Goal: Complete application form

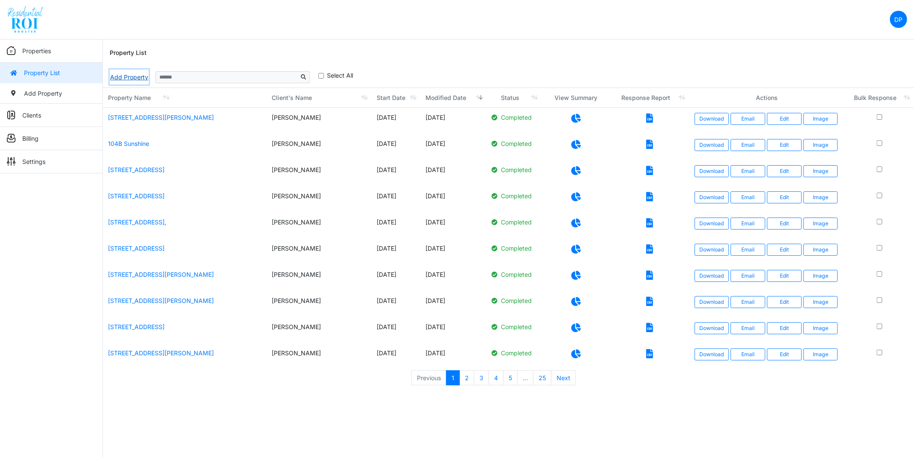
click at [124, 73] on link "Add Property" at bounding box center [129, 76] width 39 height 15
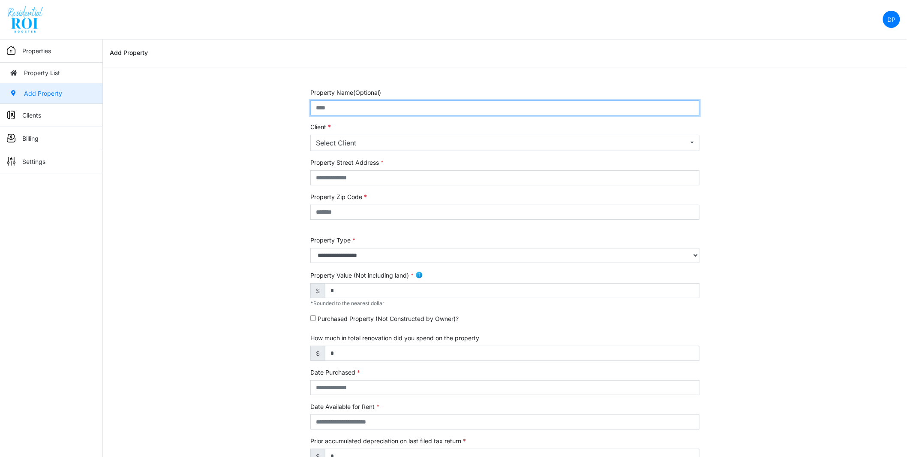
click at [368, 110] on input "text" at bounding box center [504, 107] width 389 height 15
type input "**********"
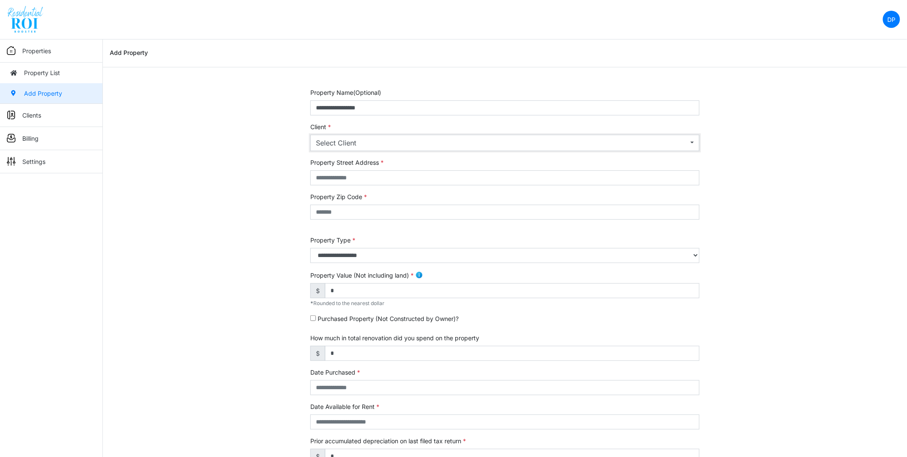
click at [343, 138] on div "Select Client" at bounding box center [502, 143] width 373 height 10
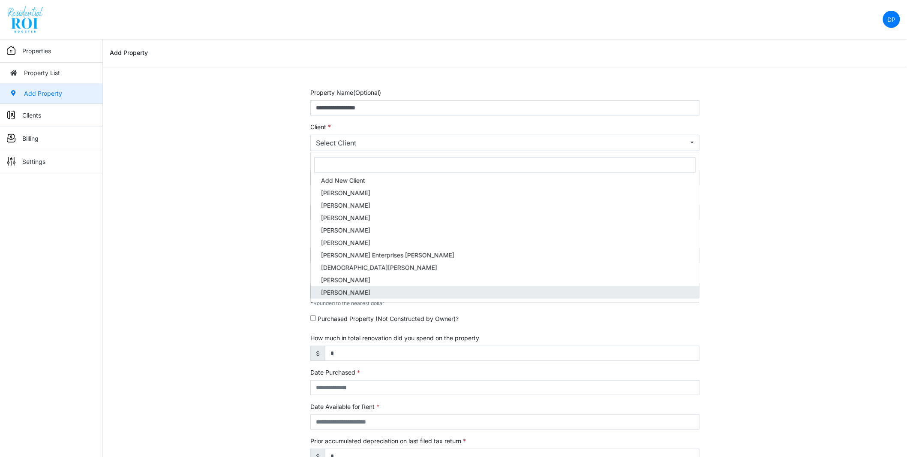
click at [344, 289] on span "Brian Hescock" at bounding box center [345, 292] width 49 height 9
select select "***"
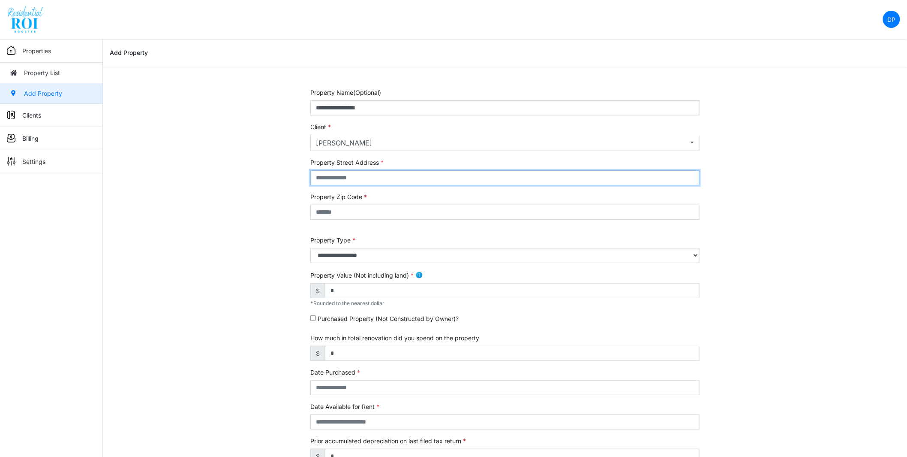
click at [366, 178] on input "text" at bounding box center [504, 177] width 389 height 15
type input "**********"
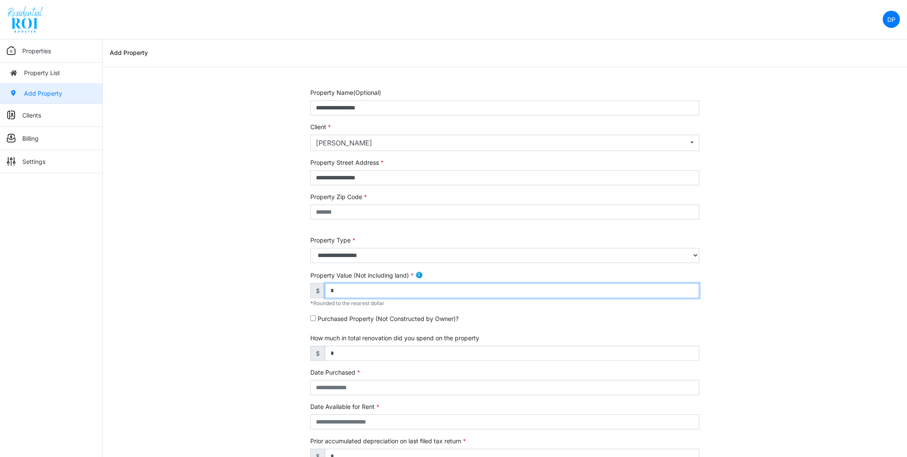
click at [356, 286] on input "*" at bounding box center [512, 290] width 375 height 15
type input "*******"
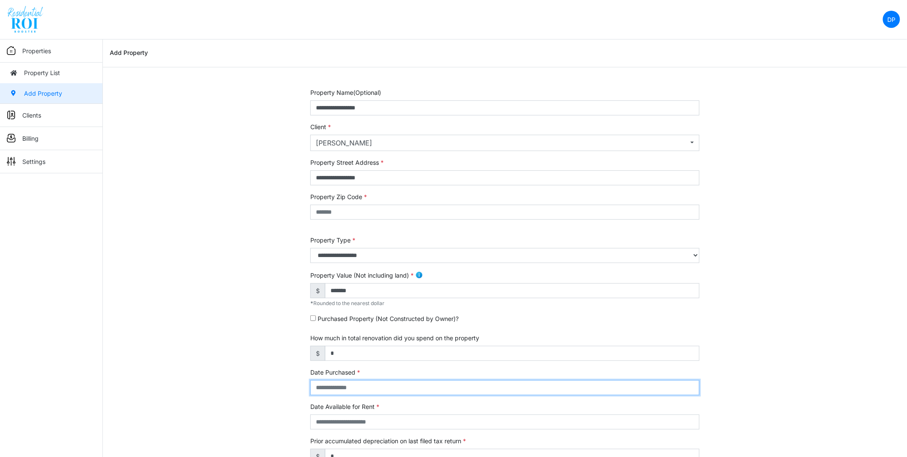
click at [344, 386] on input "text" at bounding box center [504, 387] width 389 height 15
type input "**********"
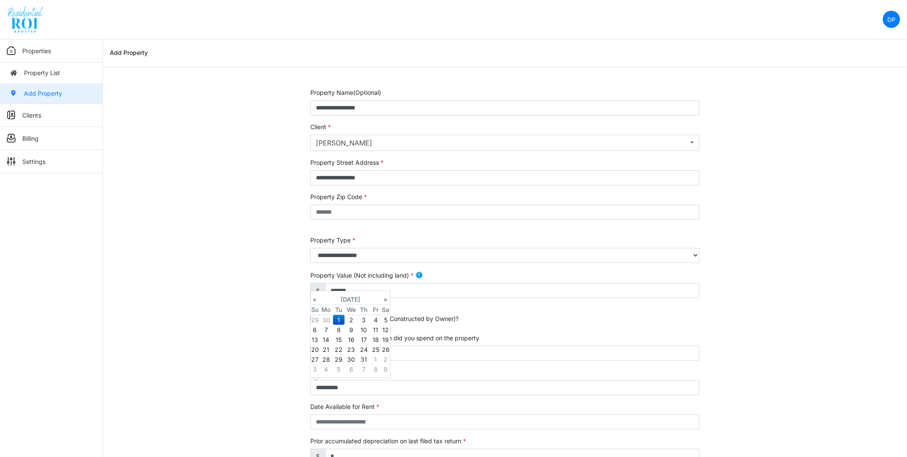
type input "**********"
select select "****"
click at [215, 333] on div "**********" at bounding box center [505, 347] width 804 height 518
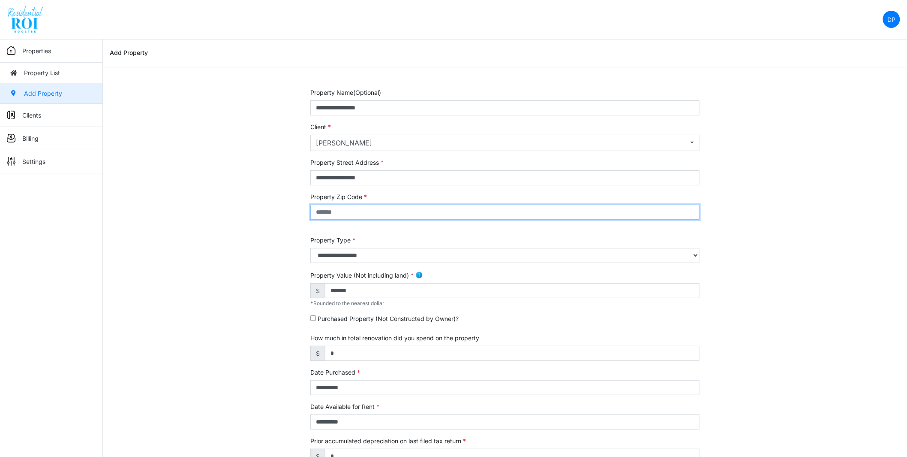
click at [347, 208] on input "text" at bounding box center [504, 212] width 389 height 15
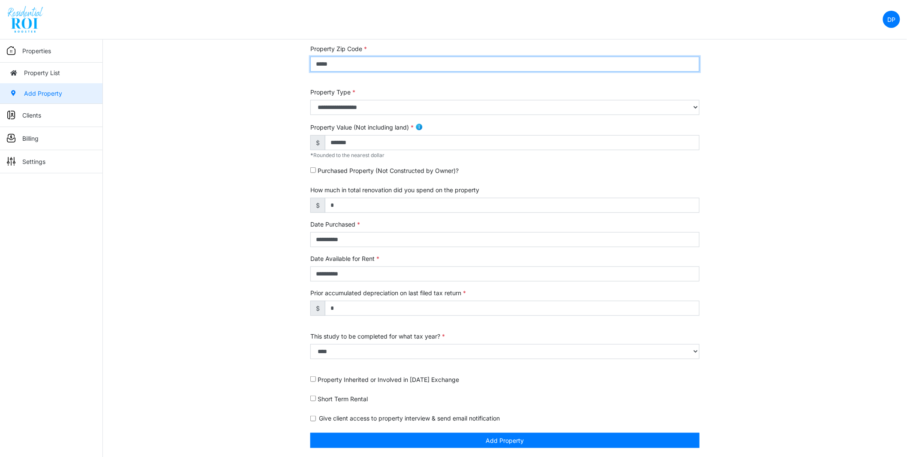
scroll to position [149, 0]
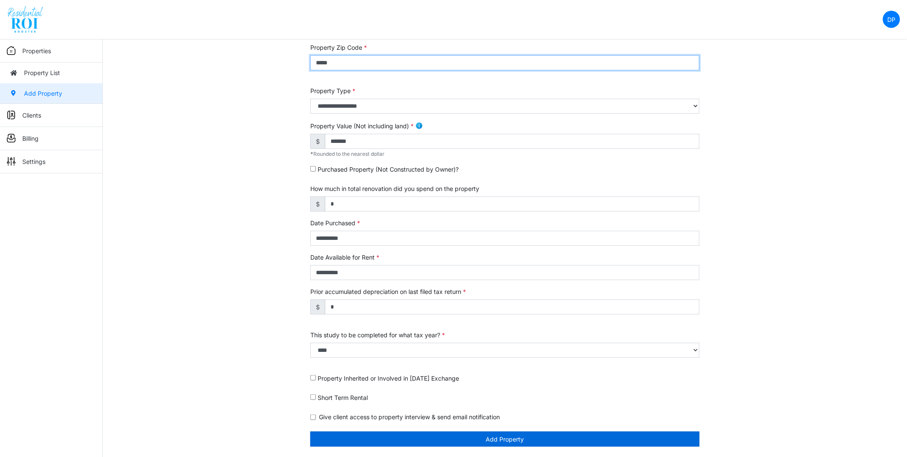
type input "*****"
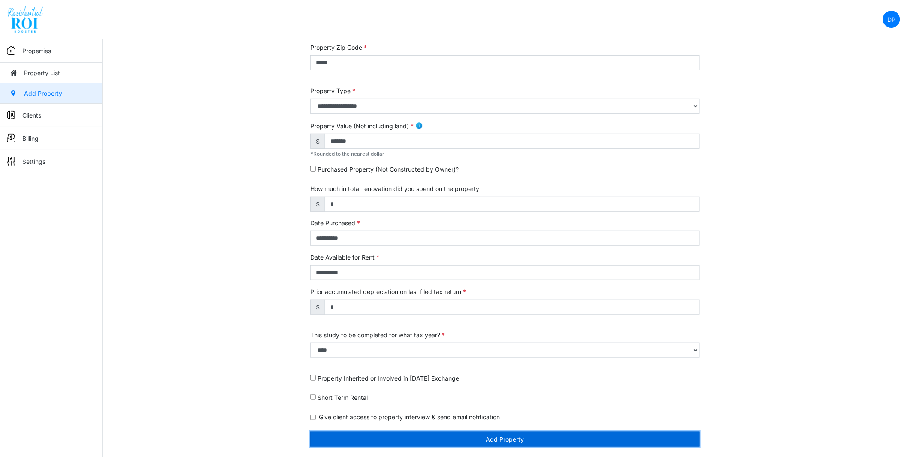
click at [443, 442] on button "Add Property" at bounding box center [504, 438] width 389 height 15
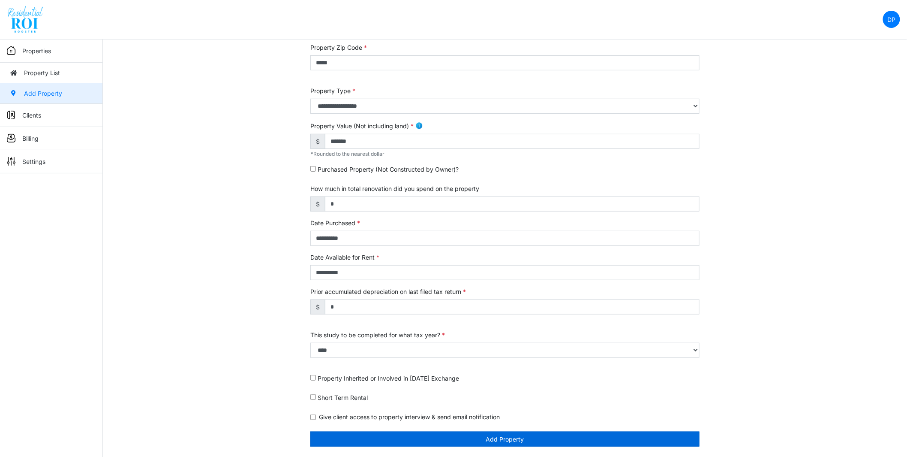
scroll to position [122, 0]
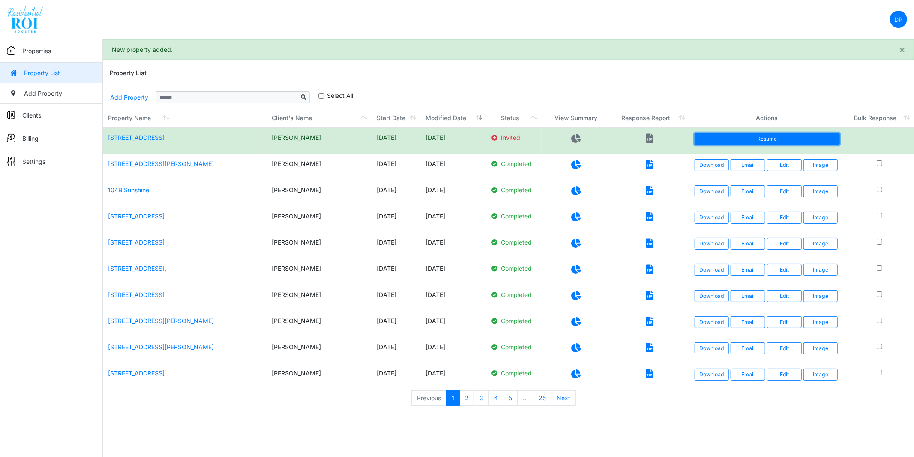
click at [716, 138] on link "Resume" at bounding box center [767, 139] width 145 height 12
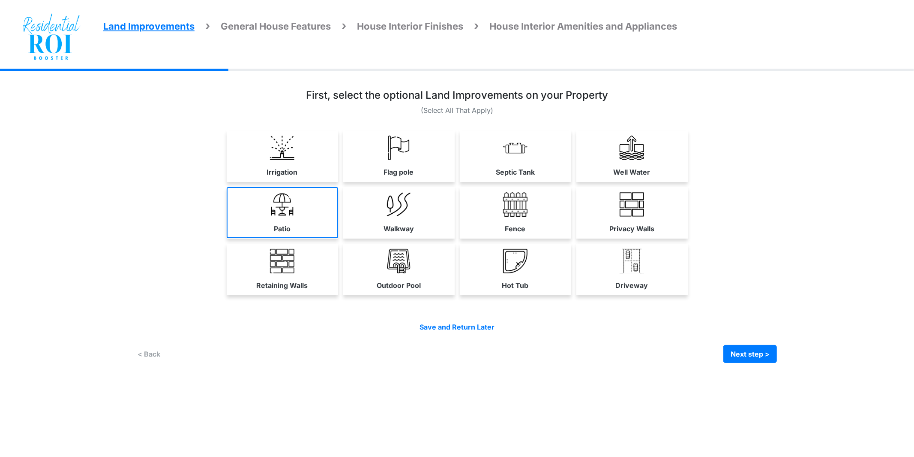
click at [279, 207] on img at bounding box center [282, 204] width 24 height 24
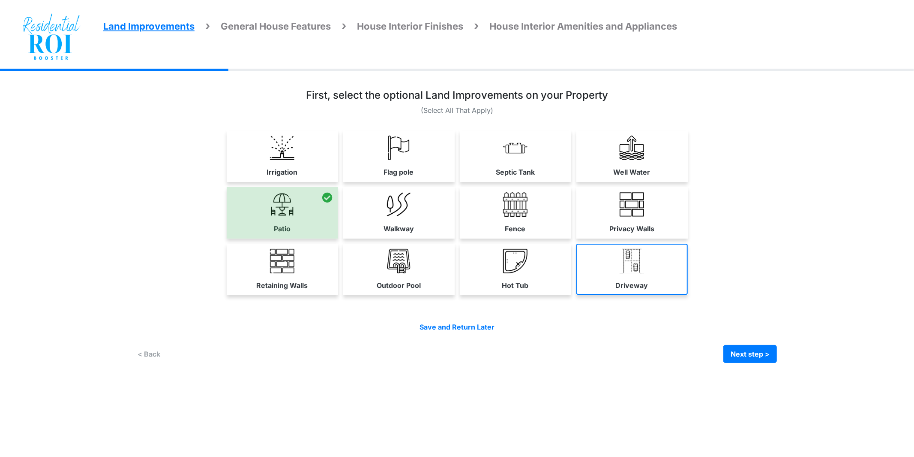
click at [614, 271] on link "Driveway" at bounding box center [632, 269] width 111 height 51
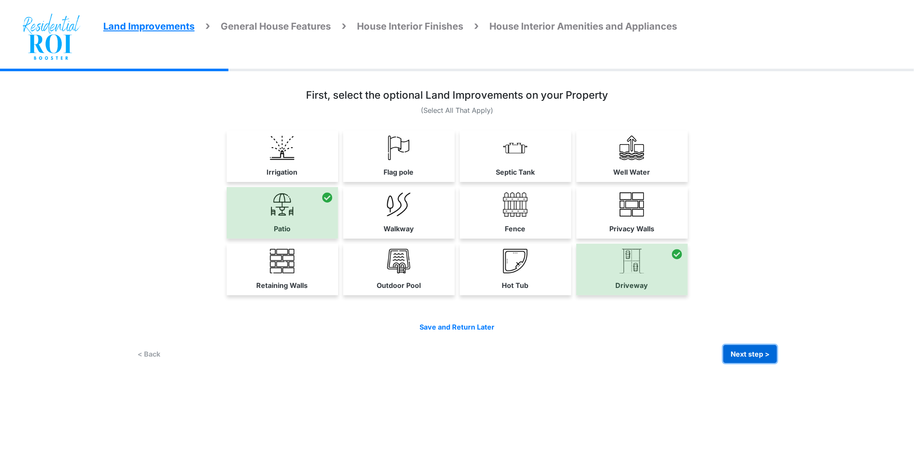
click at [739, 349] on button "Next step >" at bounding box center [751, 354] width 54 height 18
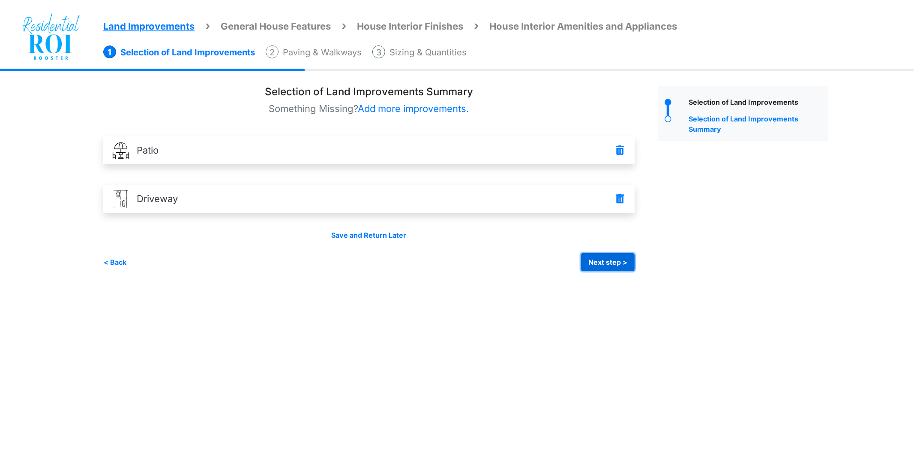
click at [619, 261] on button "Next step >" at bounding box center [608, 262] width 54 height 18
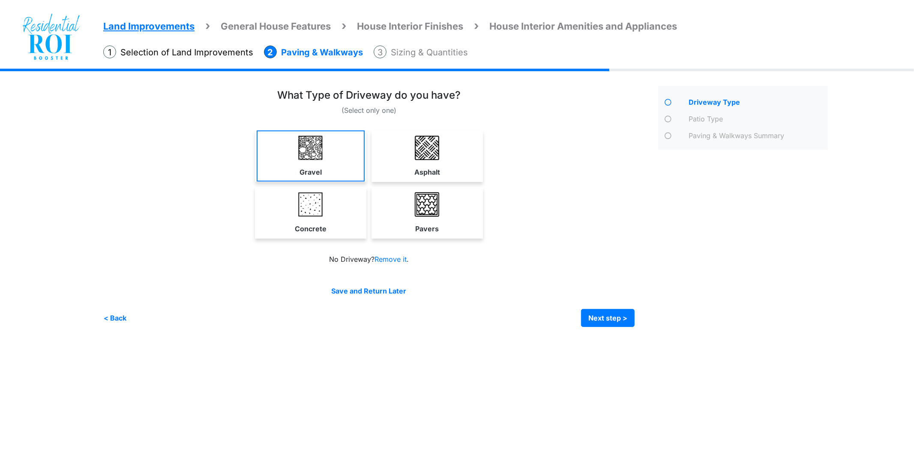
click at [331, 156] on link "Gravel" at bounding box center [311, 155] width 108 height 51
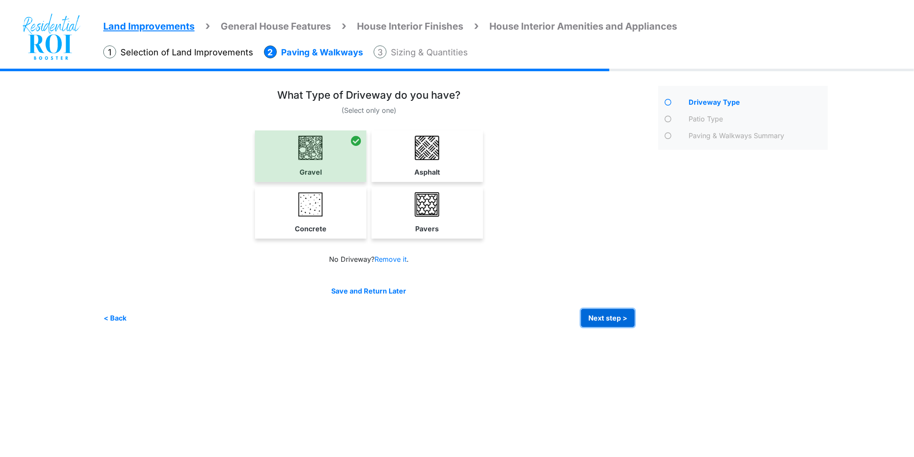
click at [624, 315] on button "Next step >" at bounding box center [608, 318] width 54 height 18
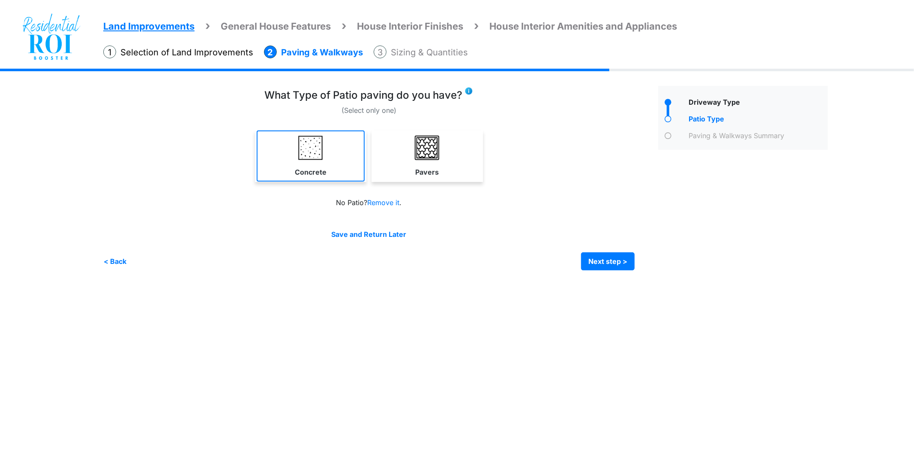
click at [328, 152] on link "Concrete" at bounding box center [311, 155] width 108 height 51
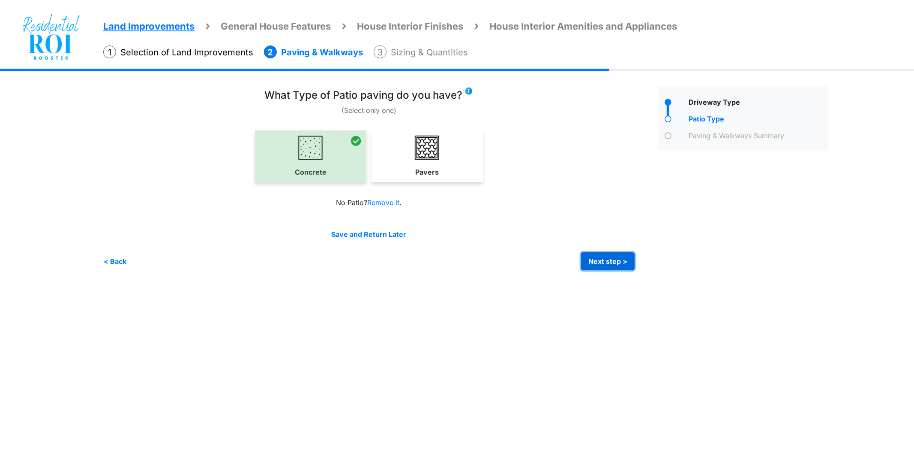
click at [606, 260] on button "Next step >" at bounding box center [608, 261] width 54 height 18
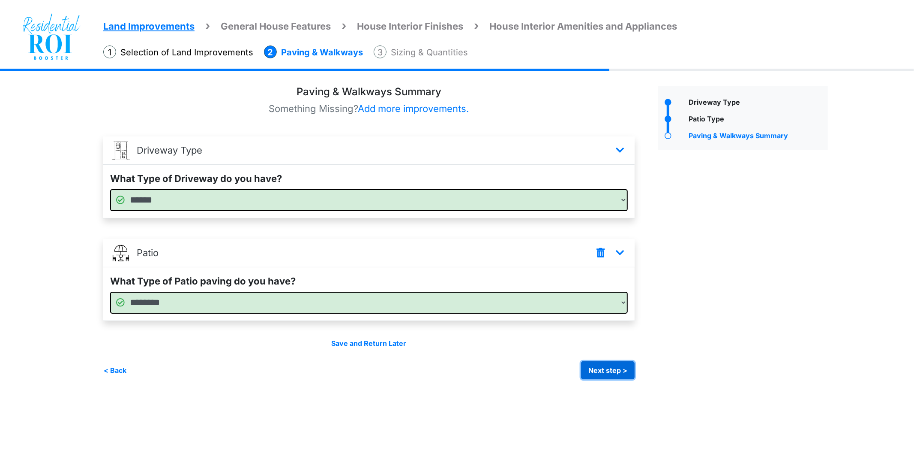
click at [622, 369] on button "Next step >" at bounding box center [608, 370] width 54 height 18
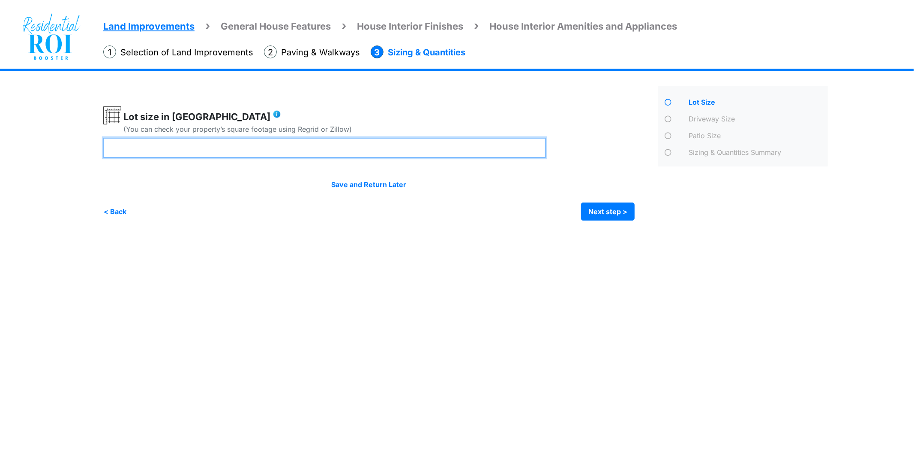
click at [348, 147] on input "number" at bounding box center [324, 148] width 443 height 20
type input "***"
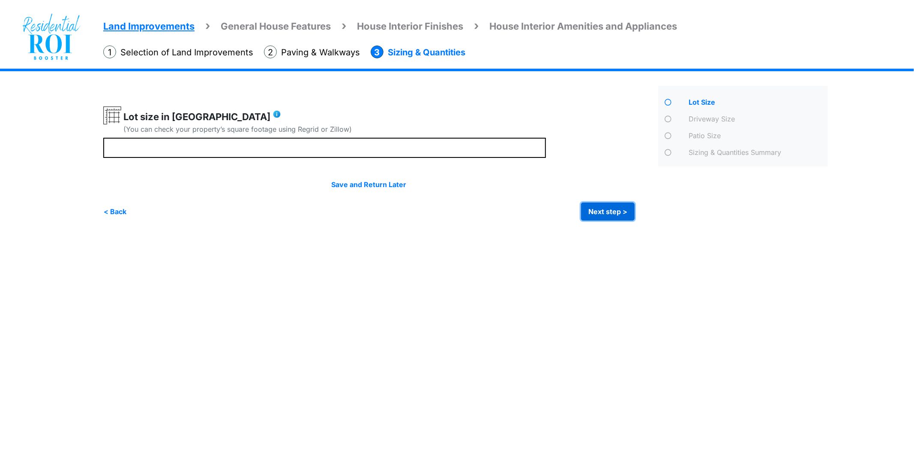
click at [622, 214] on button "Next step >" at bounding box center [608, 211] width 54 height 18
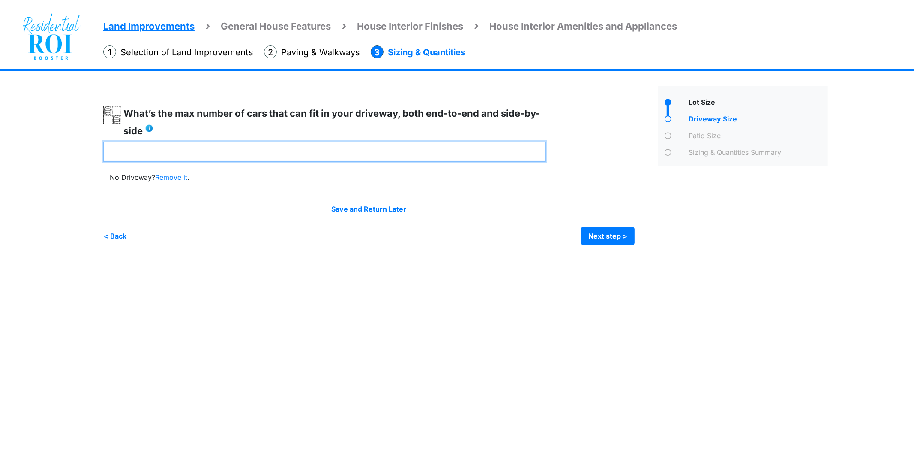
click at [475, 148] on input "number" at bounding box center [324, 151] width 443 height 20
type input "**"
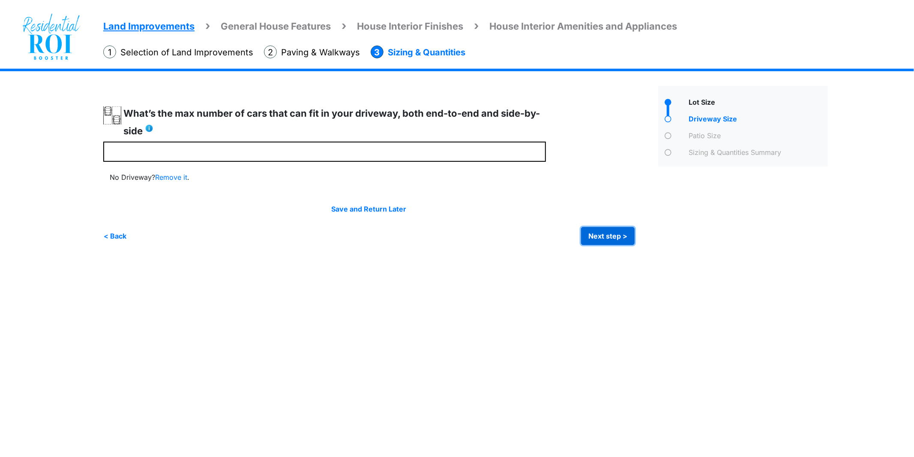
click at [612, 237] on button "Next step >" at bounding box center [608, 236] width 54 height 18
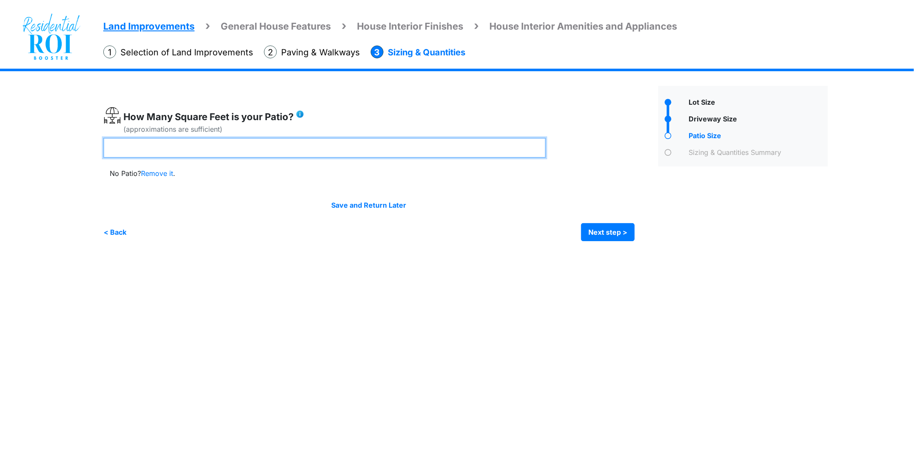
click at [226, 140] on input "number" at bounding box center [324, 148] width 443 height 20
type input "***"
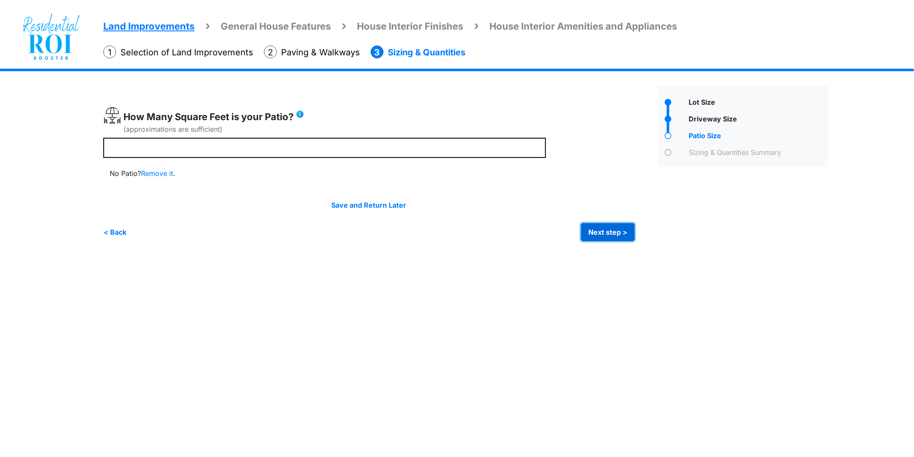
click at [606, 226] on button "Next step >" at bounding box center [608, 232] width 54 height 18
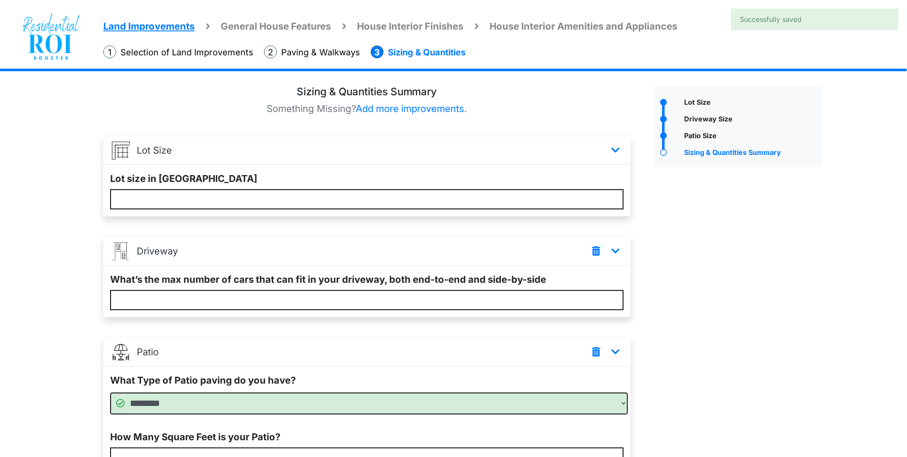
scroll to position [89, 0]
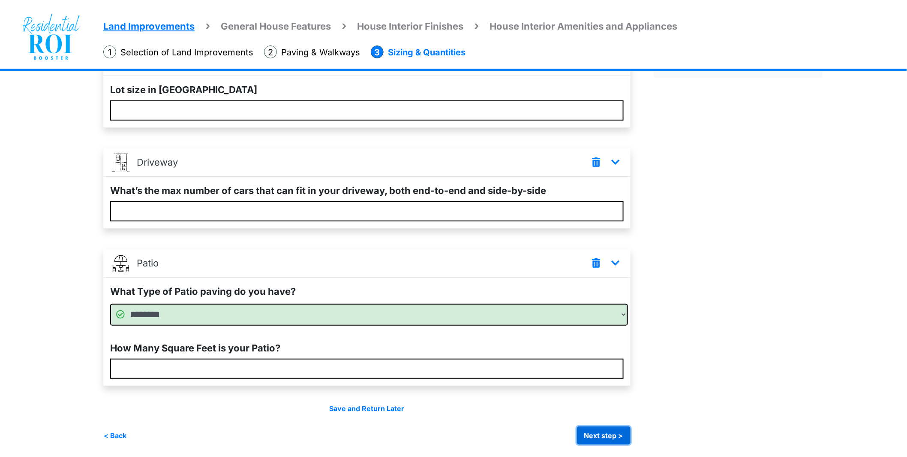
click at [605, 429] on button "Next step >" at bounding box center [604, 435] width 54 height 18
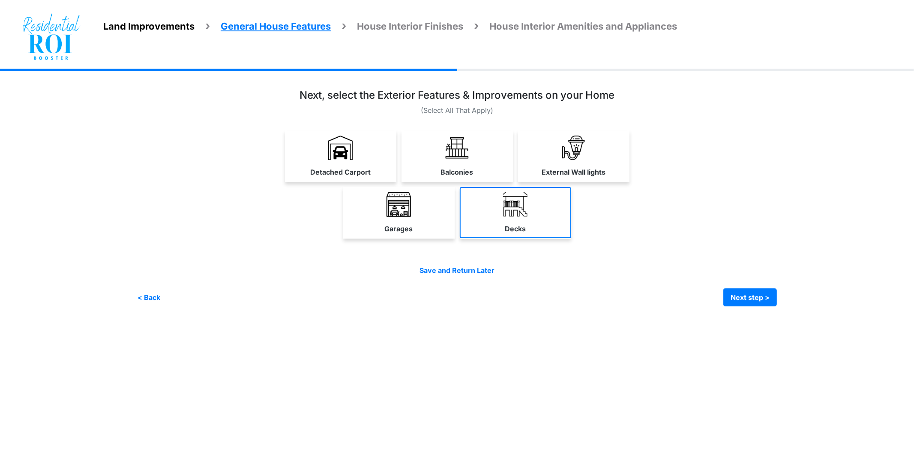
click at [466, 225] on link "Decks" at bounding box center [515, 212] width 111 height 51
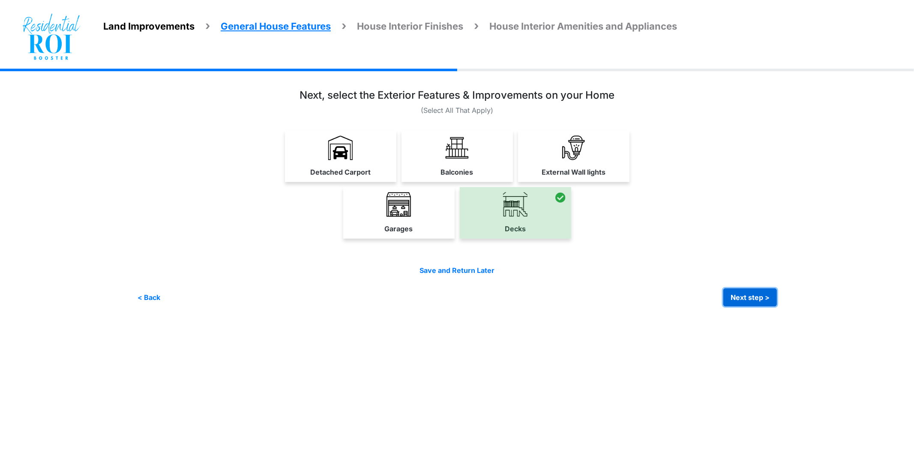
click at [772, 292] on button "Next step >" at bounding box center [751, 297] width 54 height 18
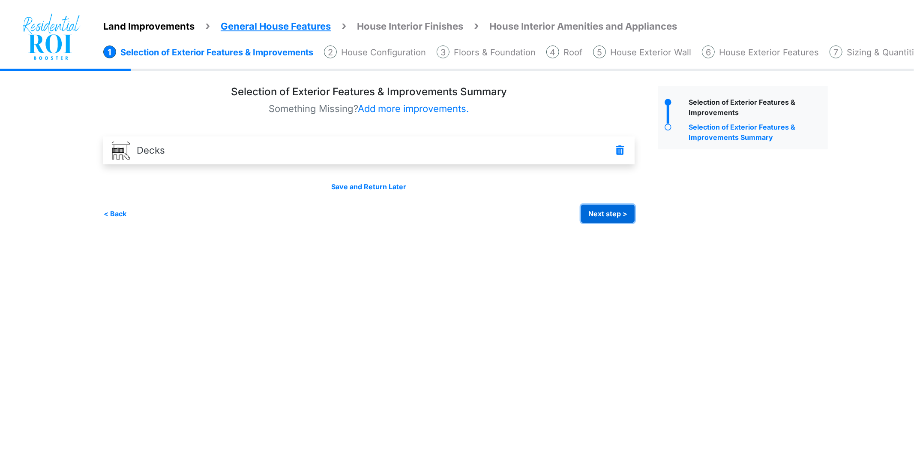
click at [625, 216] on button "Next step >" at bounding box center [608, 214] width 54 height 18
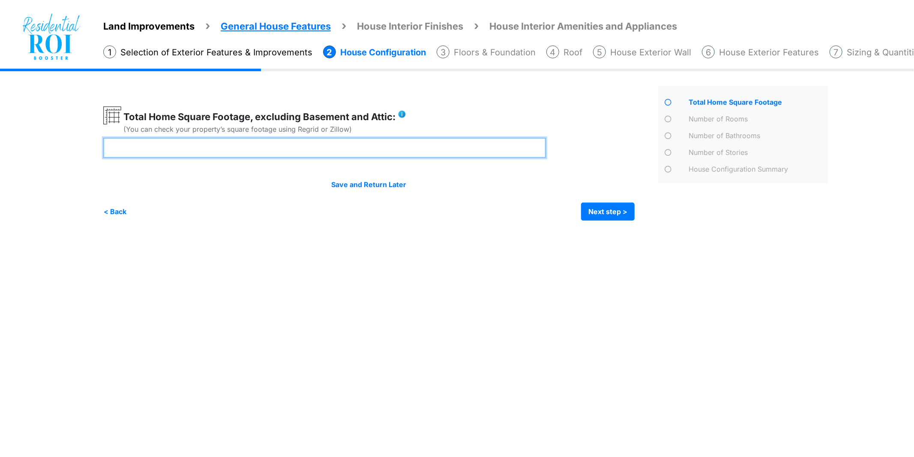
click at [281, 144] on input "number" at bounding box center [324, 148] width 443 height 20
type input "****"
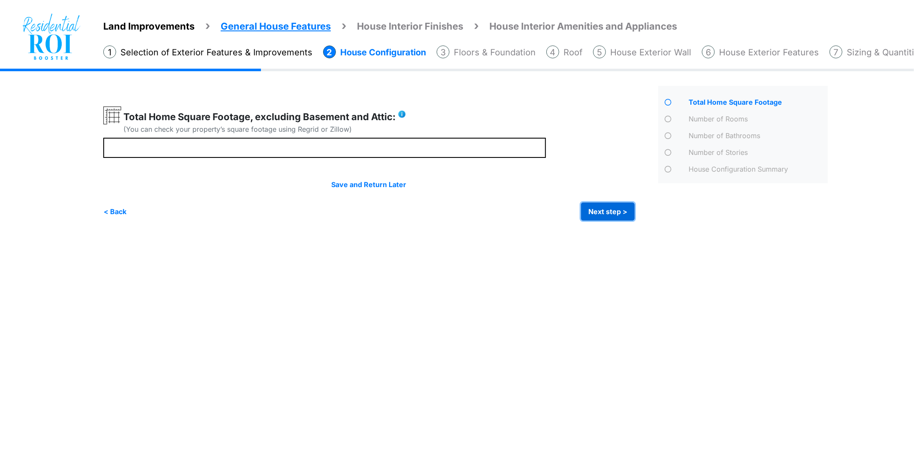
click at [613, 213] on button "Next step >" at bounding box center [608, 211] width 54 height 18
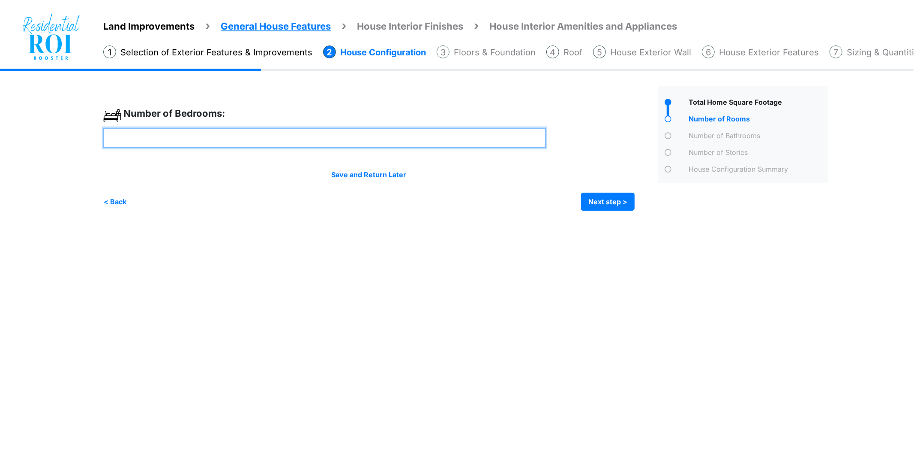
click at [324, 135] on input "number" at bounding box center [324, 138] width 443 height 20
type input "*"
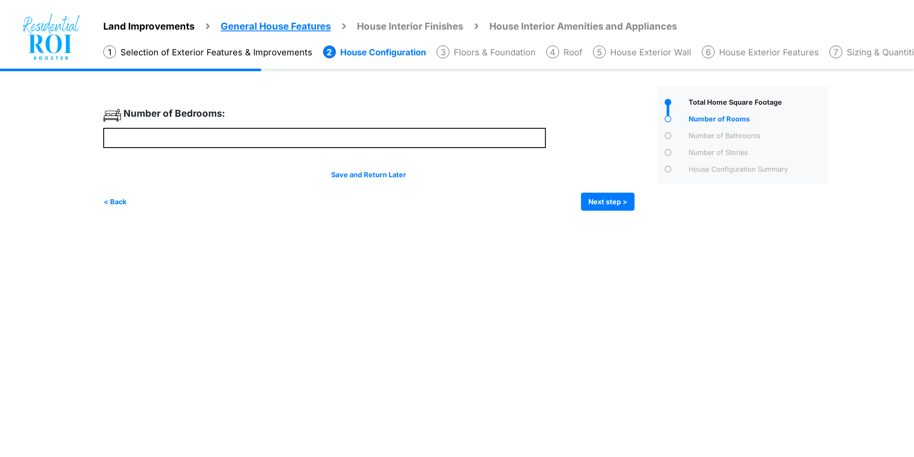
click at [594, 179] on div "Save and Return Later" at bounding box center [369, 174] width 532 height 10
click at [594, 198] on button "Next step >" at bounding box center [608, 202] width 54 height 18
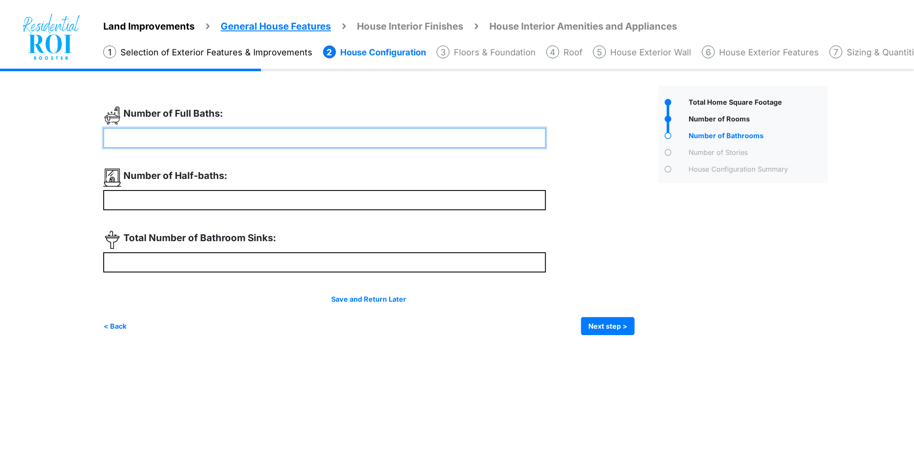
click at [205, 144] on input "number" at bounding box center [324, 138] width 443 height 20
type input "*"
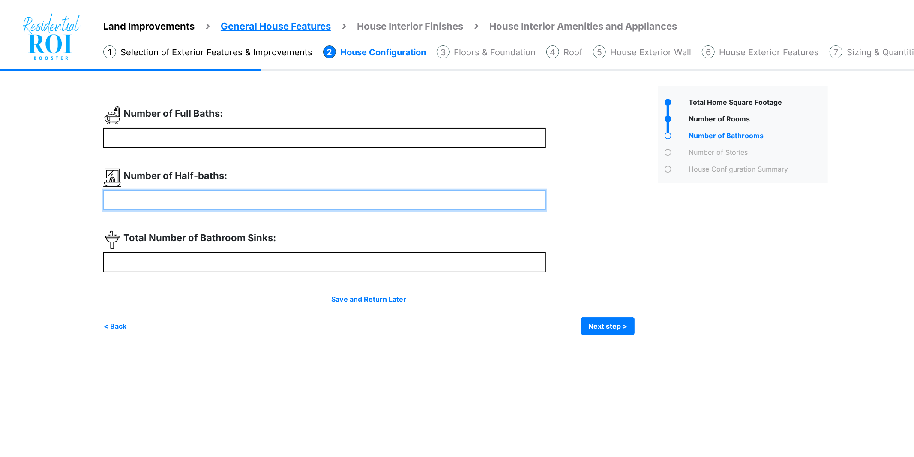
click at [207, 199] on input "number" at bounding box center [324, 200] width 443 height 20
type input "*"
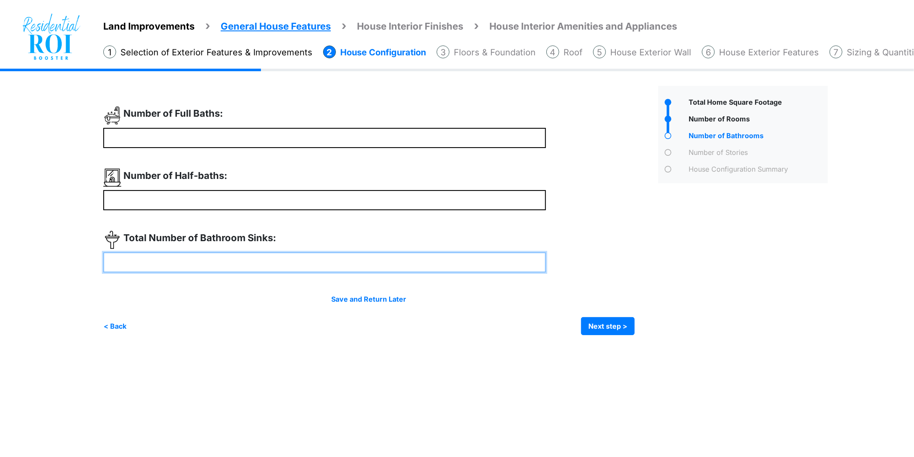
click at [206, 259] on input "number" at bounding box center [324, 262] width 443 height 20
type input "*"
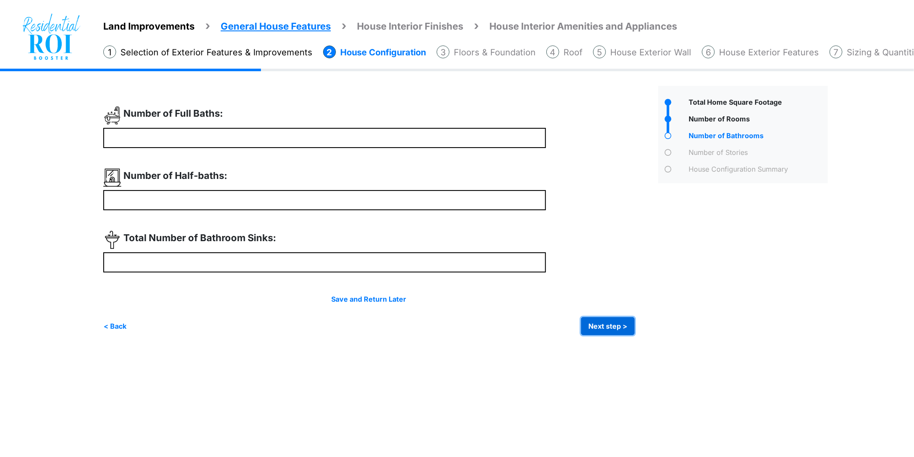
click at [603, 328] on button "Next step >" at bounding box center [608, 326] width 54 height 18
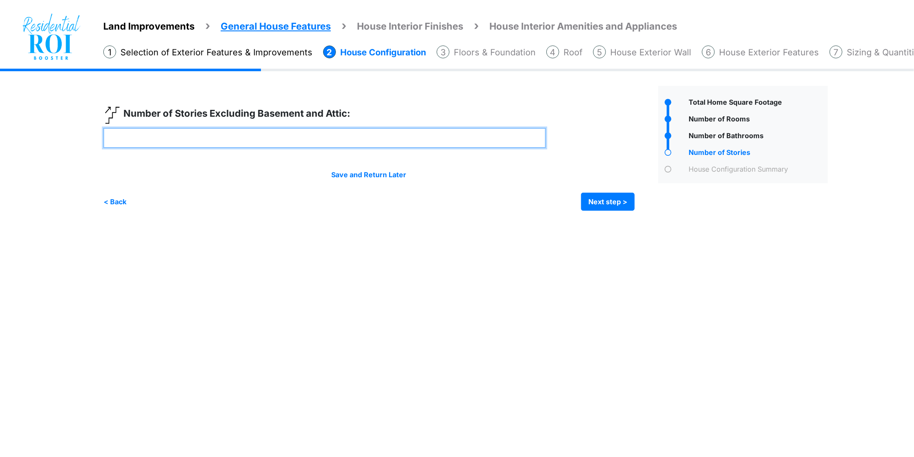
click at [146, 134] on input "number" at bounding box center [324, 138] width 443 height 20
type input "*"
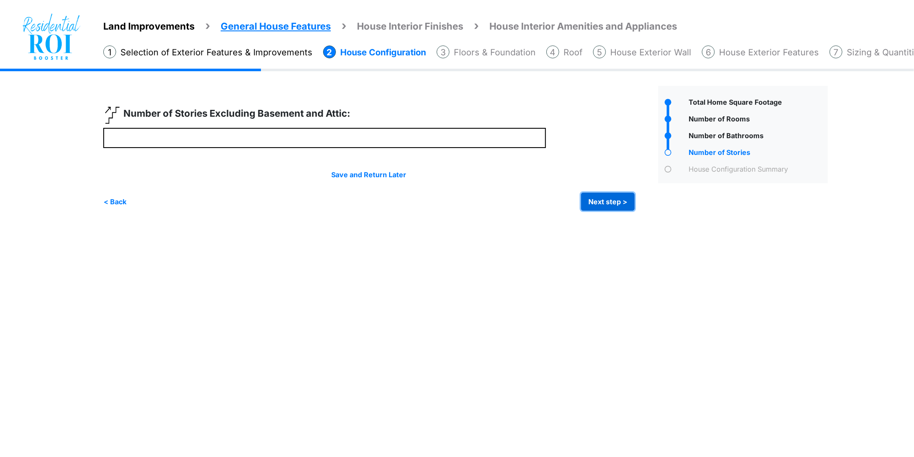
click at [599, 202] on button "Next step >" at bounding box center [608, 202] width 54 height 18
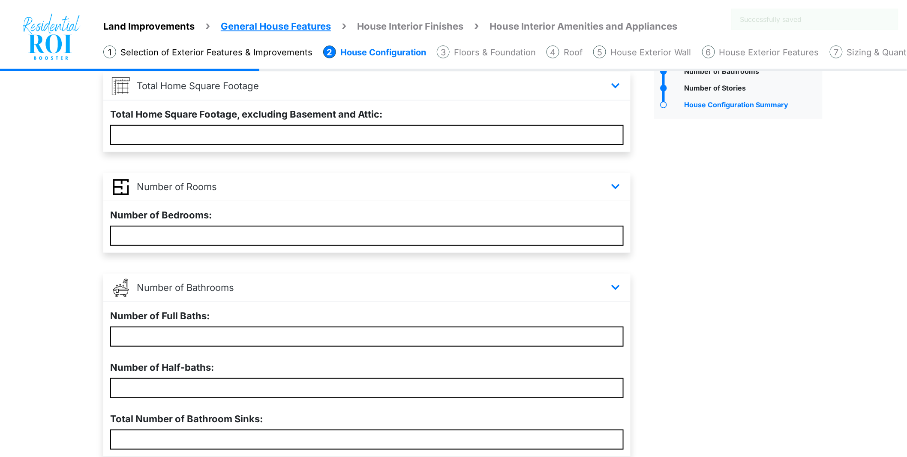
scroll to position [236, 0]
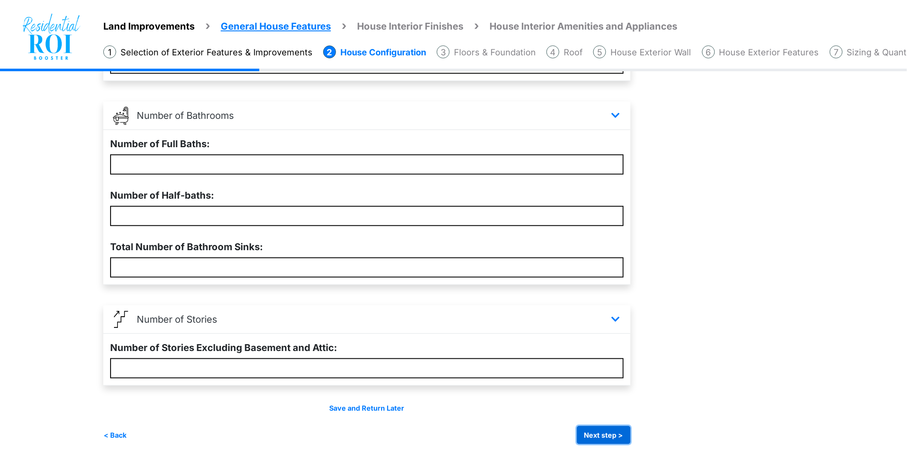
click at [608, 438] on button "Next step >" at bounding box center [604, 435] width 54 height 18
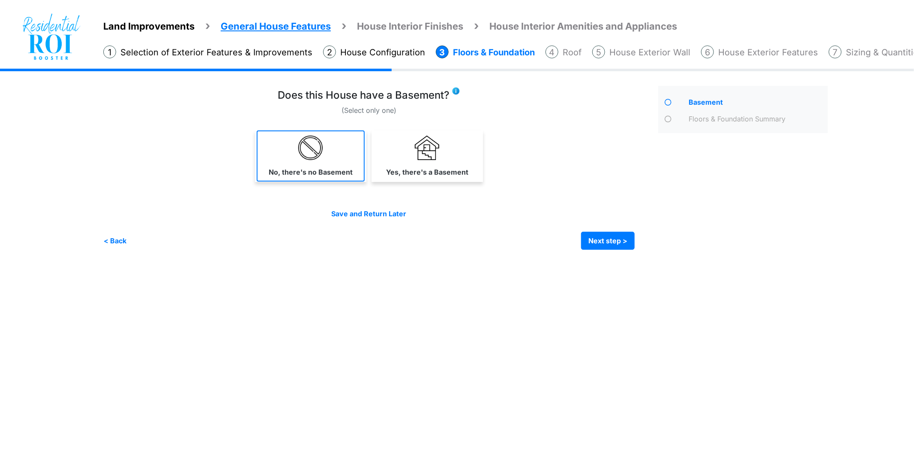
click at [335, 148] on link "No, there's no Basement" at bounding box center [311, 155] width 108 height 51
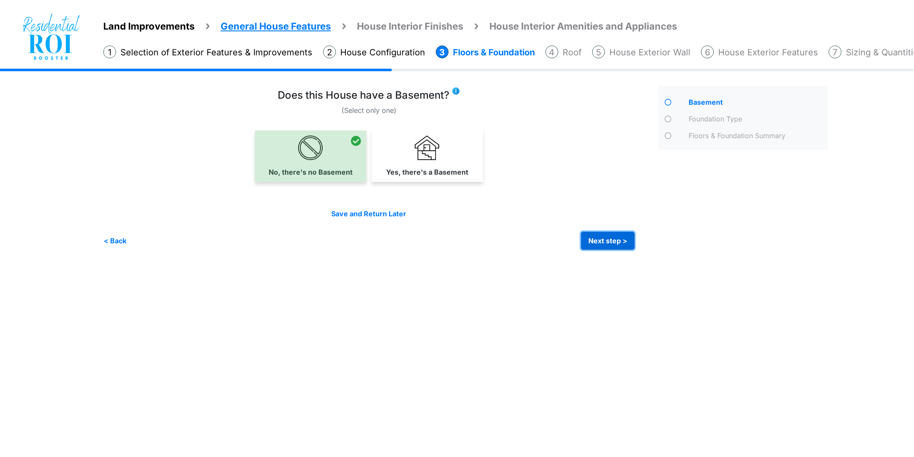
click at [591, 247] on button "Next step >" at bounding box center [608, 241] width 54 height 18
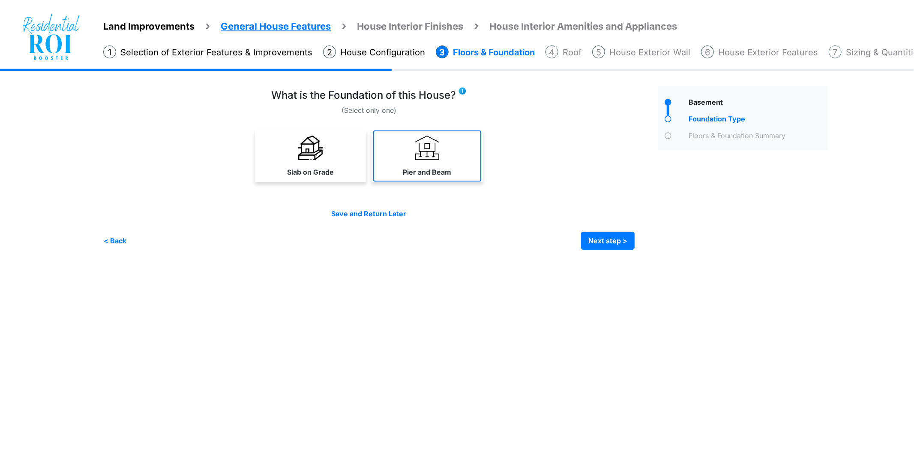
click at [399, 146] on link "Pier and Beam" at bounding box center [427, 155] width 108 height 51
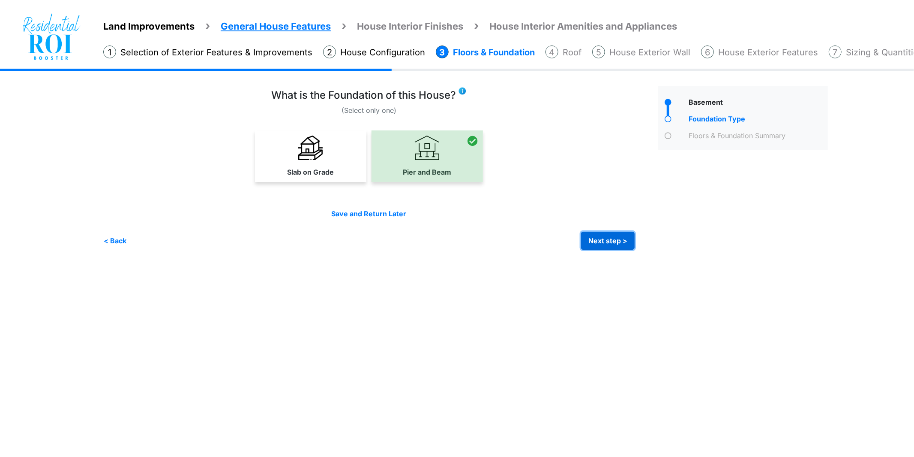
click at [602, 233] on button "Next step >" at bounding box center [608, 241] width 54 height 18
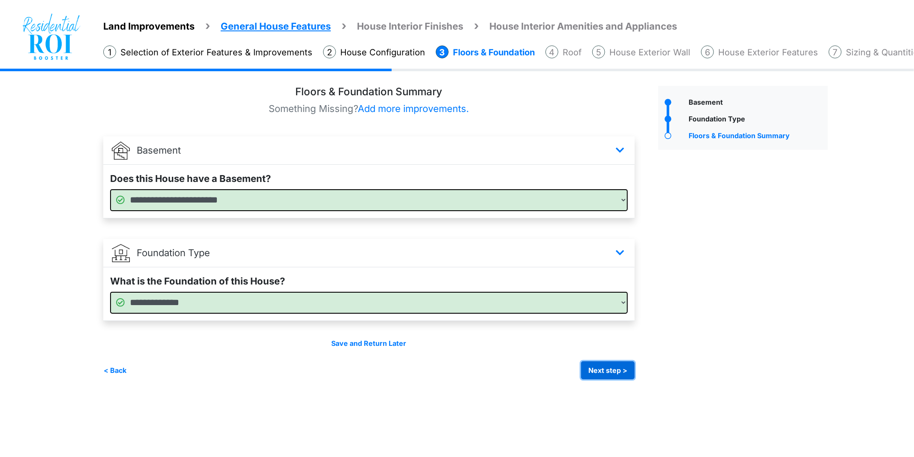
click at [612, 368] on button "Next step >" at bounding box center [608, 370] width 54 height 18
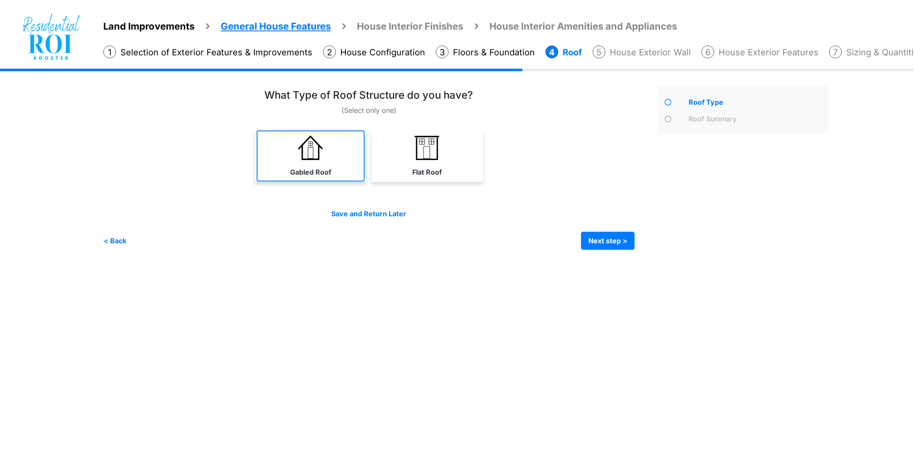
click at [296, 144] on link "Gabled Roof" at bounding box center [311, 155] width 108 height 51
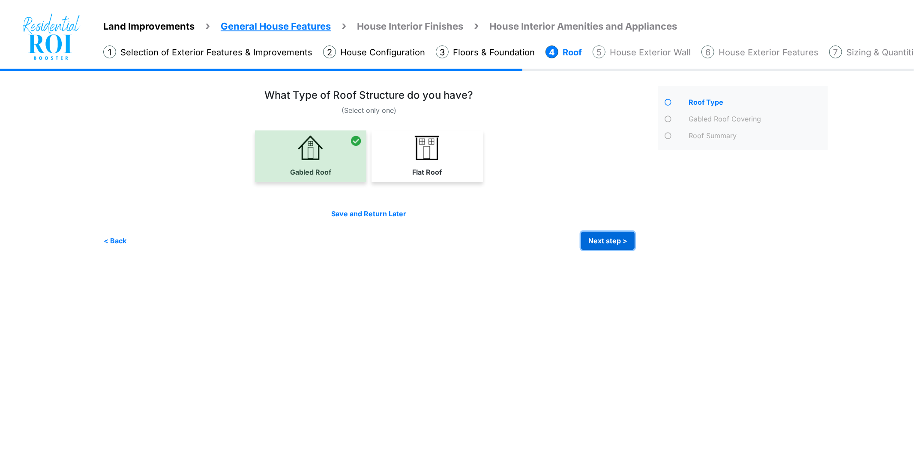
click at [601, 238] on button "Next step >" at bounding box center [608, 241] width 54 height 18
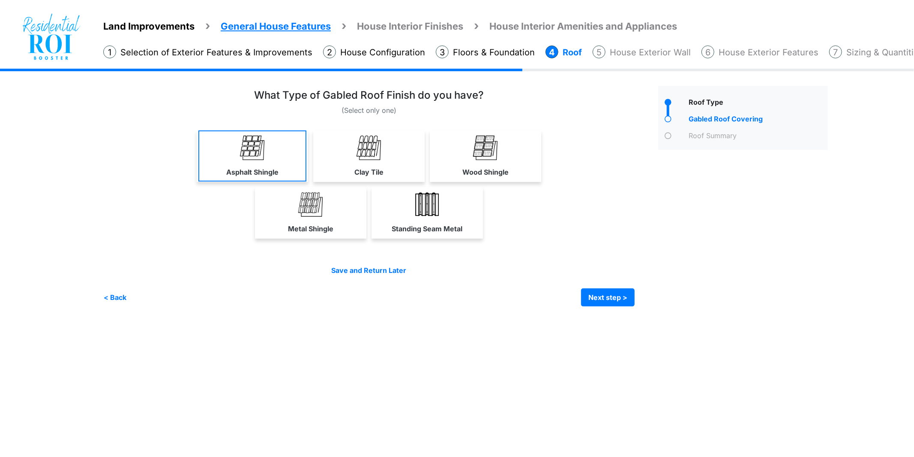
click at [212, 163] on link "Asphalt Shingle" at bounding box center [253, 155] width 108 height 51
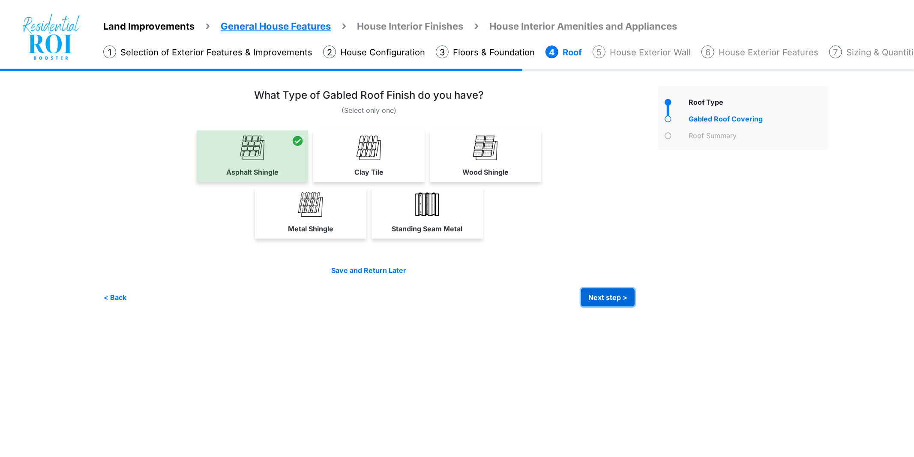
click at [599, 289] on button "Next step >" at bounding box center [608, 297] width 54 height 18
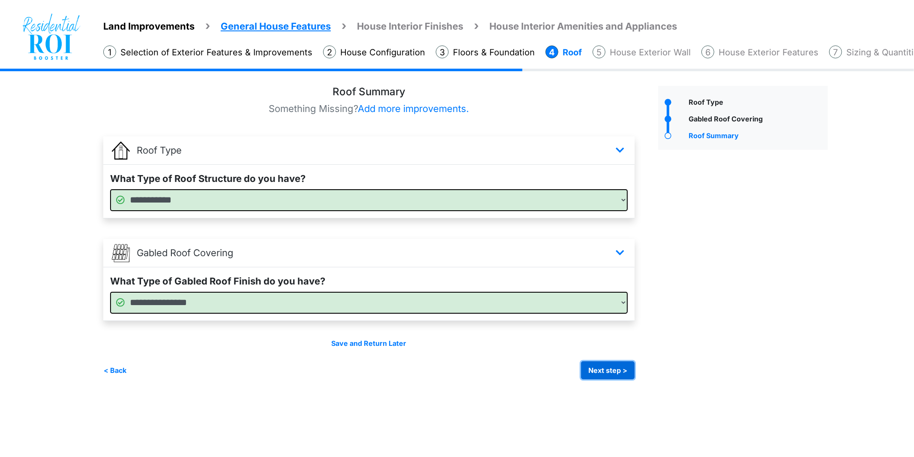
drag, startPoint x: 605, startPoint y: 367, endPoint x: 599, endPoint y: 365, distance: 6.2
click at [603, 367] on button "Next step >" at bounding box center [608, 370] width 54 height 18
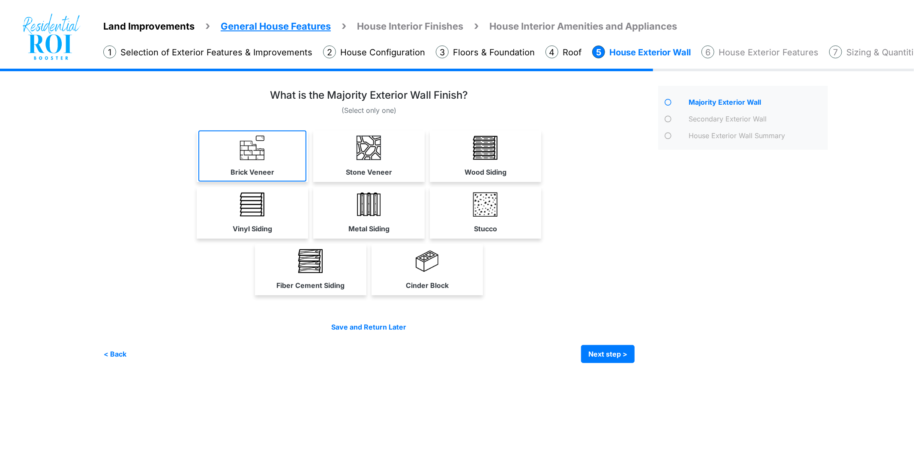
click at [252, 153] on img at bounding box center [252, 147] width 24 height 24
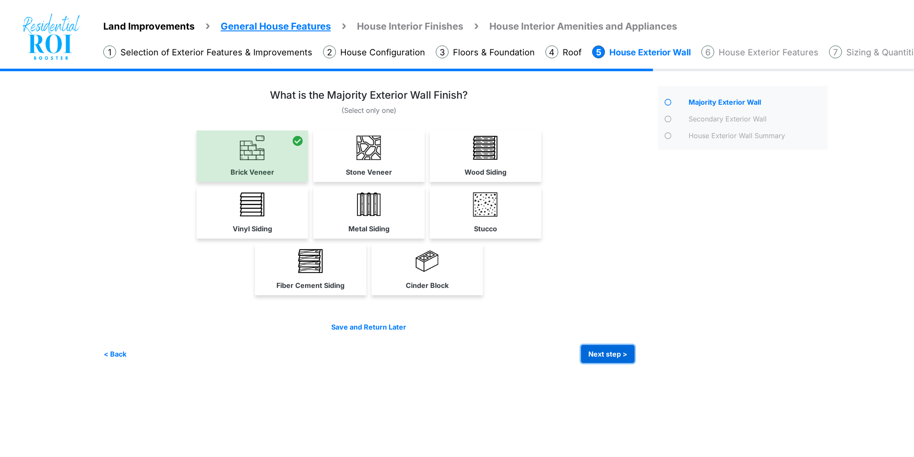
click at [608, 359] on button "Next step >" at bounding box center [608, 354] width 54 height 18
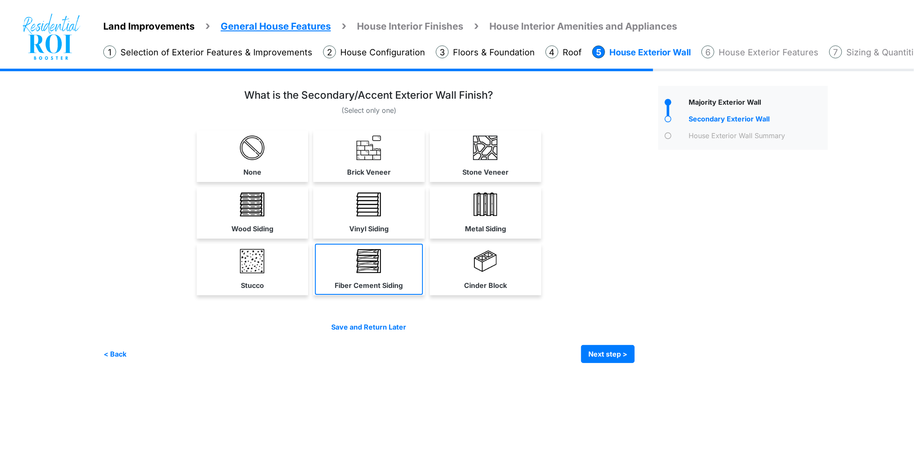
click at [352, 268] on link "Fiber Cement Siding" at bounding box center [369, 269] width 108 height 51
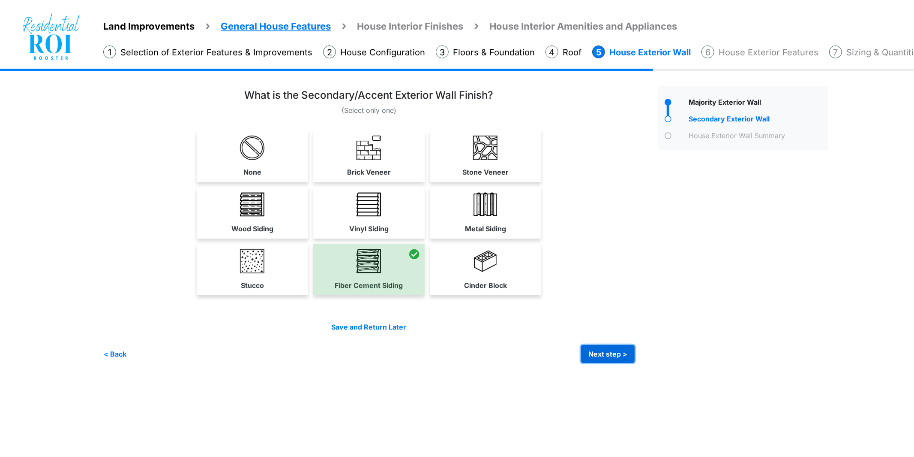
click at [601, 357] on button "Next step >" at bounding box center [608, 354] width 54 height 18
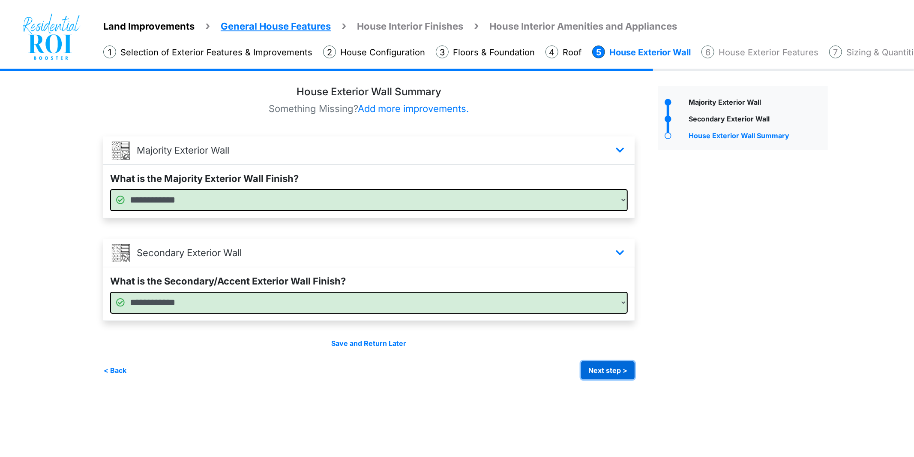
click at [601, 372] on button "Next step >" at bounding box center [608, 370] width 54 height 18
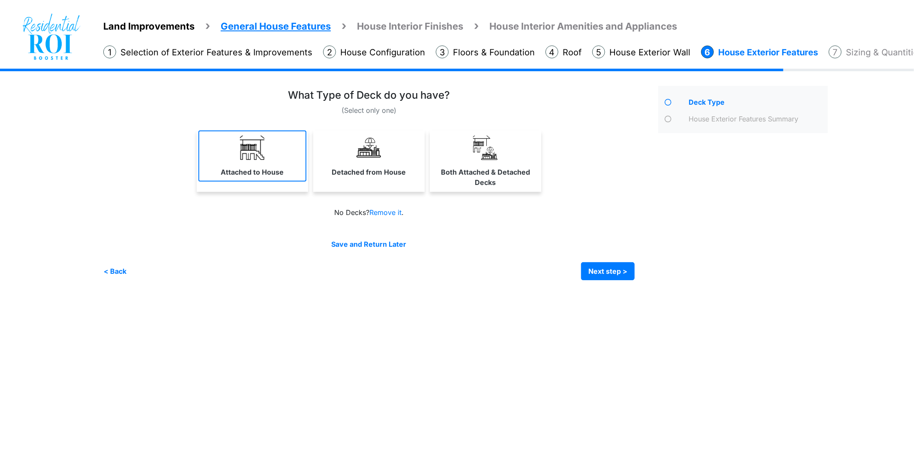
click at [272, 158] on link "Attached to House" at bounding box center [253, 155] width 108 height 51
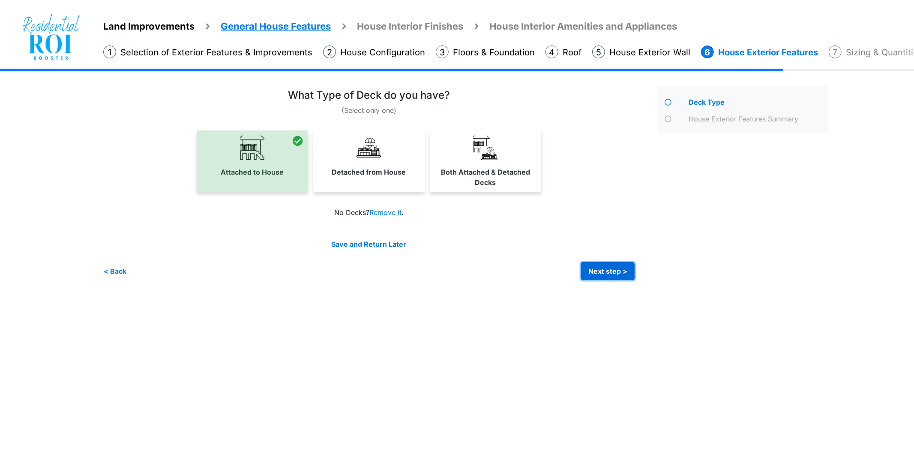
click at [611, 270] on button "Next step >" at bounding box center [608, 271] width 54 height 18
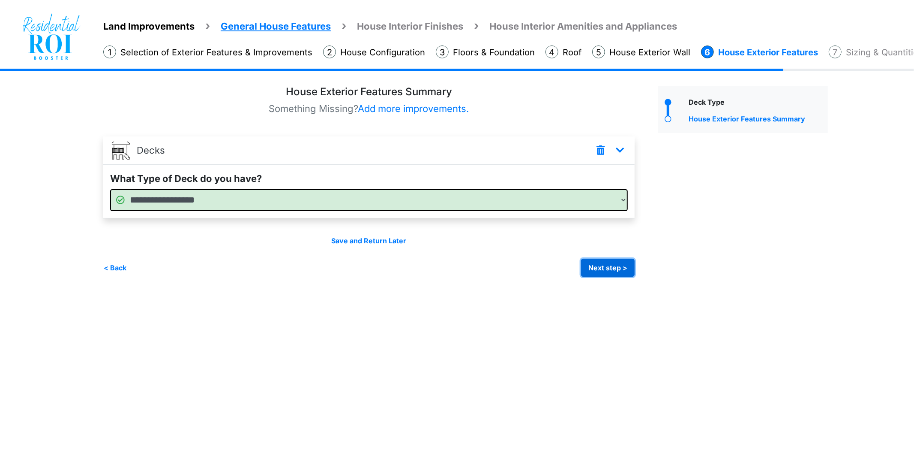
click at [612, 269] on button "Next step >" at bounding box center [608, 268] width 54 height 18
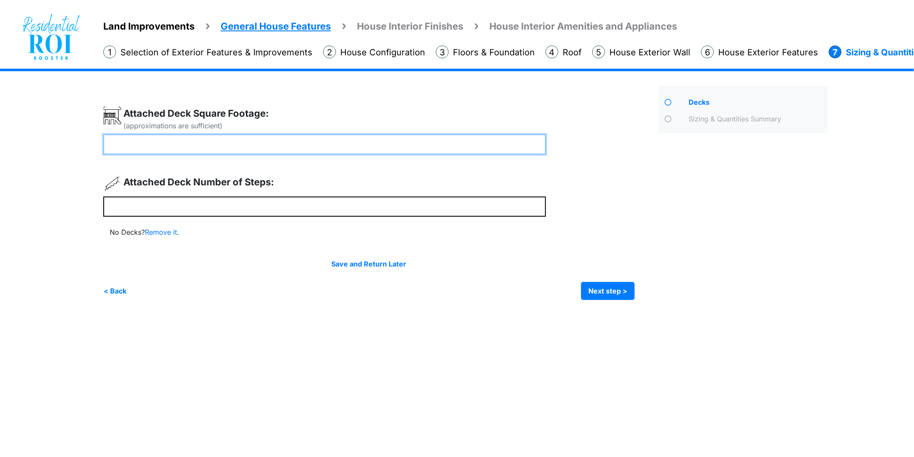
click at [212, 135] on input "number" at bounding box center [324, 144] width 443 height 20
click at [319, 144] on input "number" at bounding box center [324, 144] width 443 height 20
type input "***"
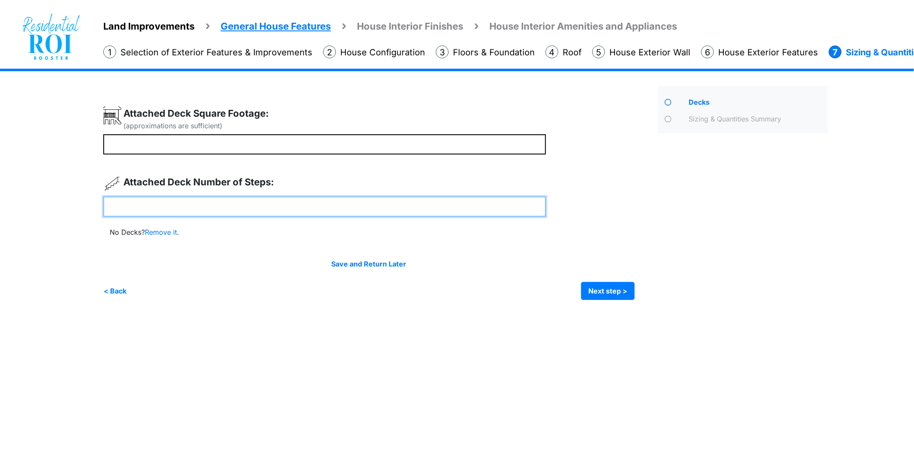
click at [269, 203] on input "number" at bounding box center [324, 206] width 443 height 20
type input "*"
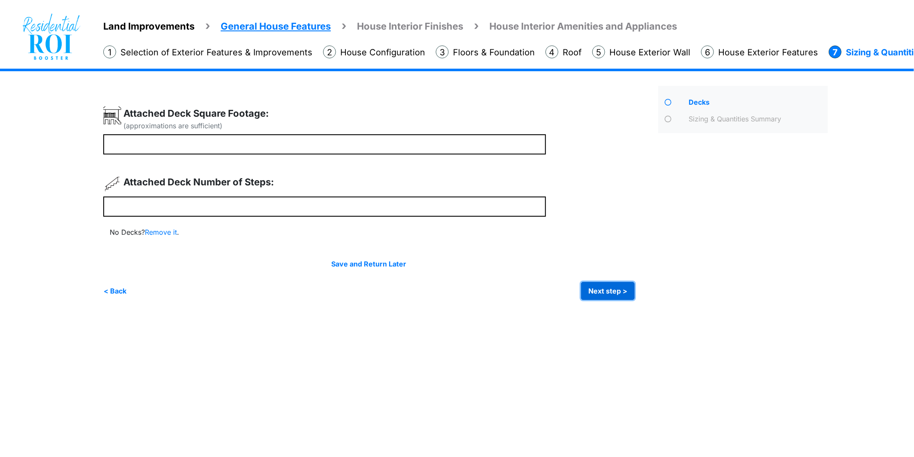
click at [608, 289] on button "Next step >" at bounding box center [608, 291] width 54 height 18
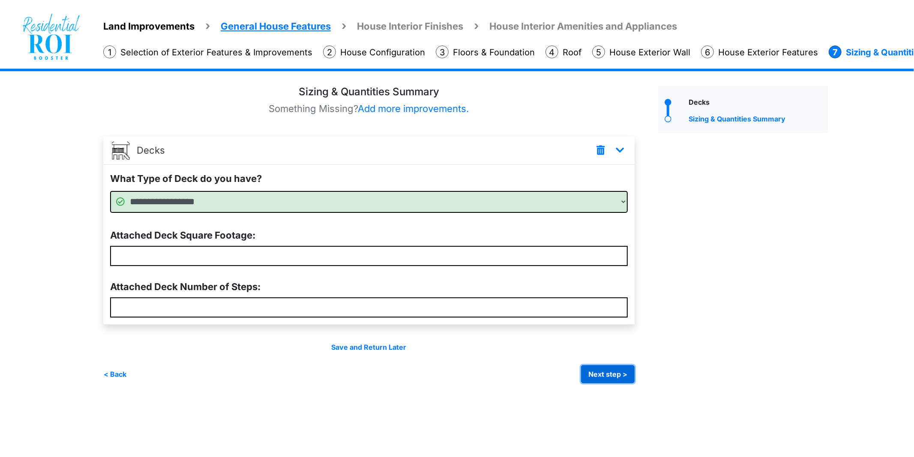
click at [614, 371] on button "Next step >" at bounding box center [608, 374] width 54 height 18
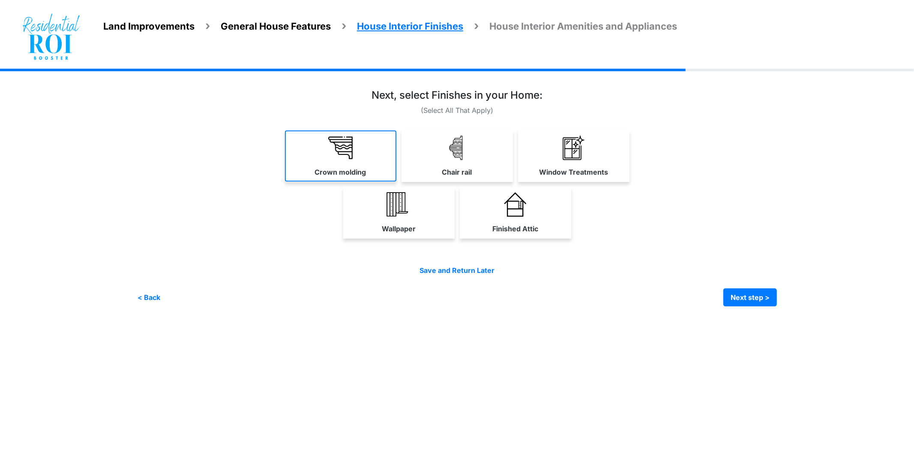
click at [391, 159] on link "Crown molding" at bounding box center [340, 155] width 111 height 51
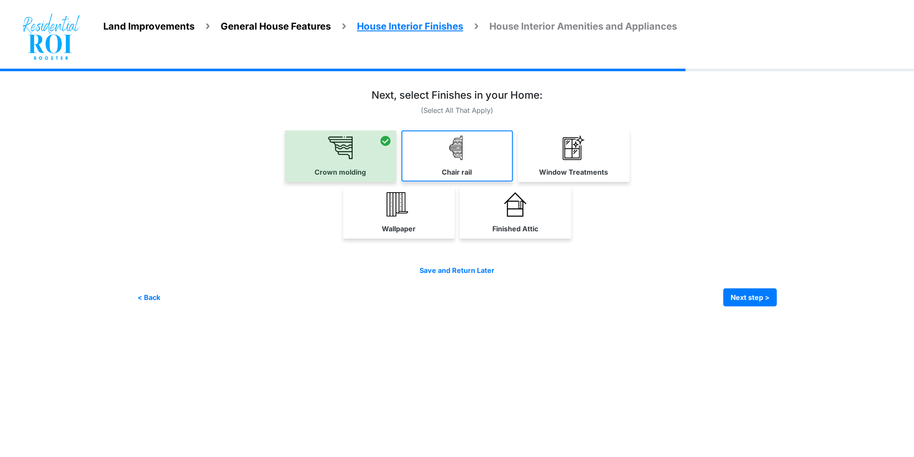
click at [456, 162] on link "Chair rail" at bounding box center [457, 155] width 111 height 51
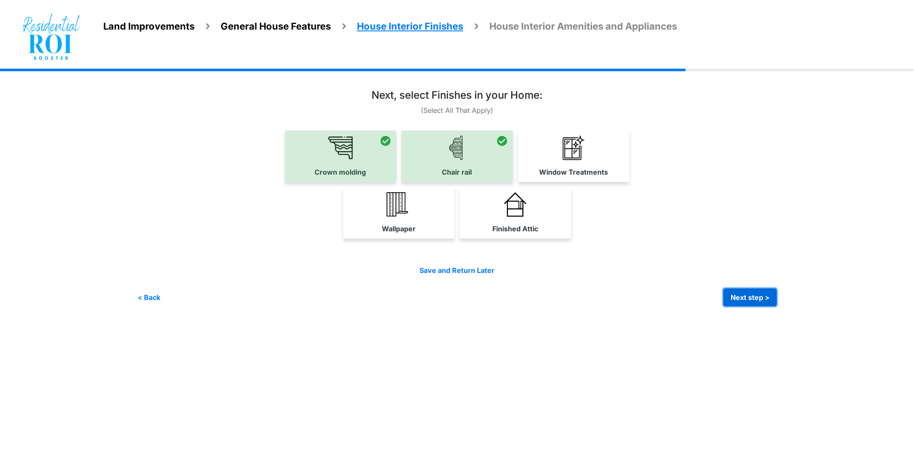
click at [745, 291] on button "Next step >" at bounding box center [751, 297] width 54 height 18
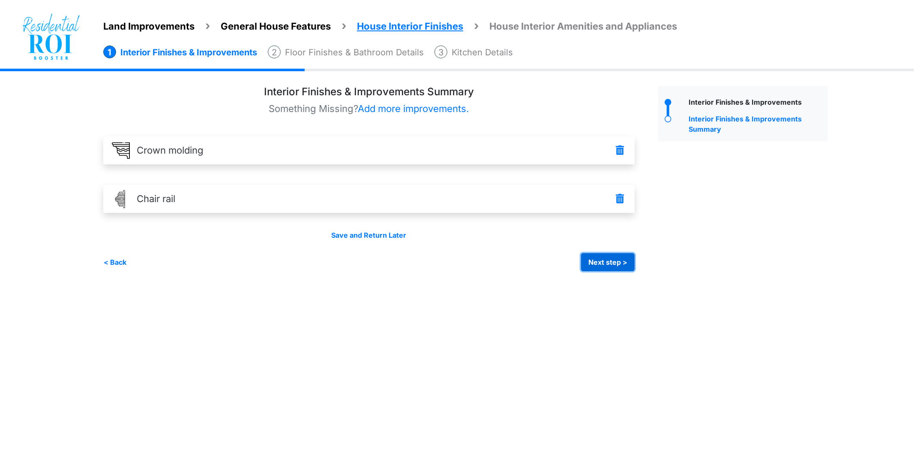
click at [608, 264] on button "Next step >" at bounding box center [608, 262] width 54 height 18
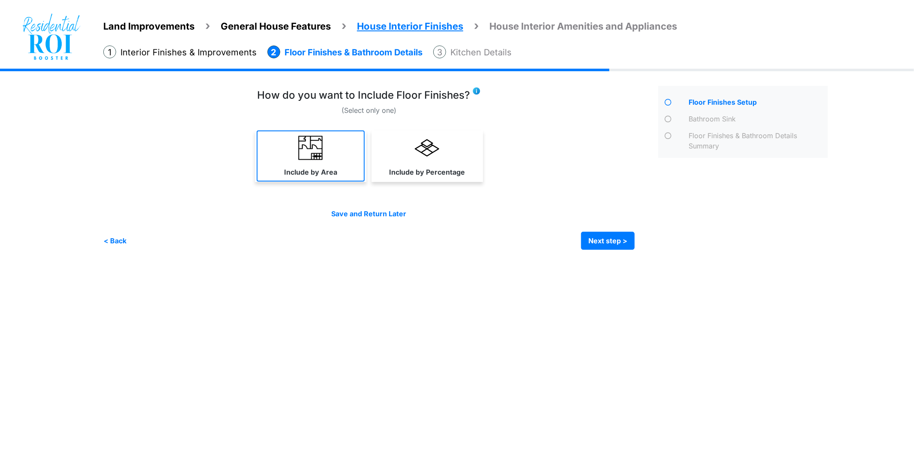
click at [276, 163] on link "Include by Area" at bounding box center [311, 155] width 108 height 51
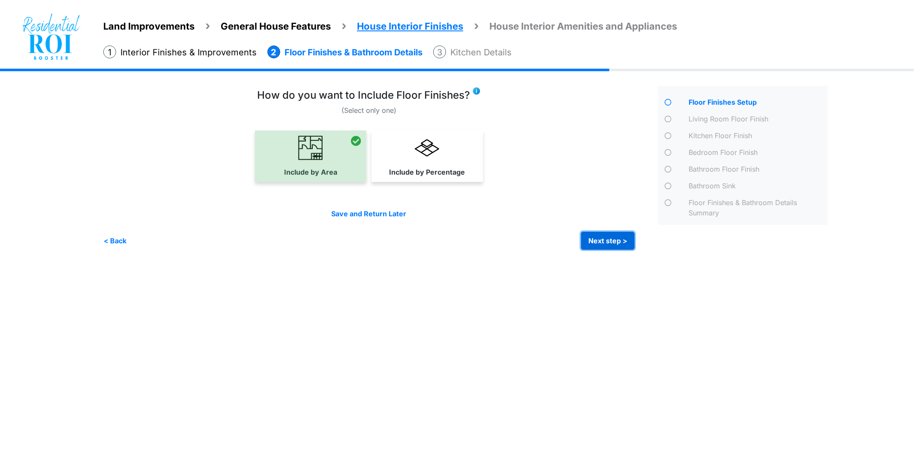
click at [619, 247] on button "Next step >" at bounding box center [608, 241] width 54 height 18
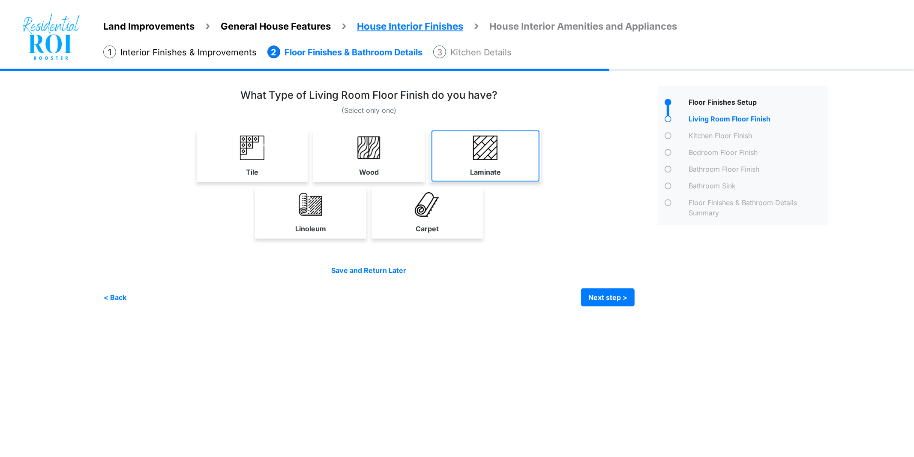
click at [496, 161] on link "Laminate" at bounding box center [486, 155] width 108 height 51
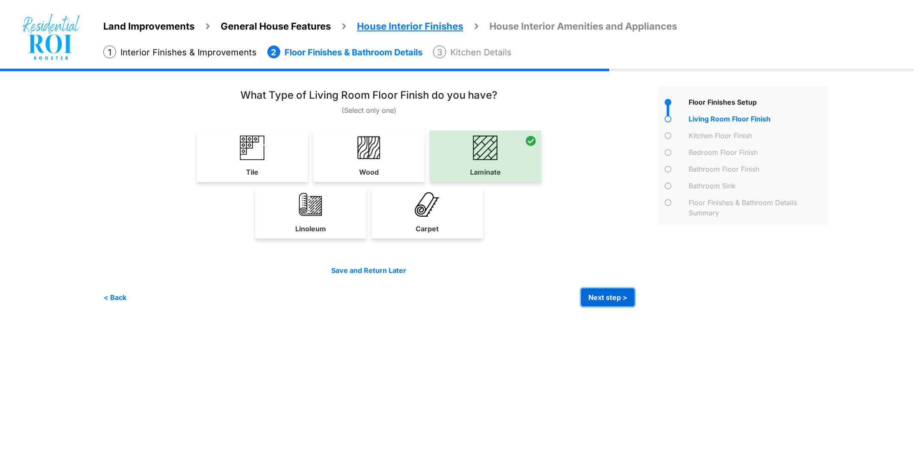
click at [592, 297] on button "Next step >" at bounding box center [608, 297] width 54 height 18
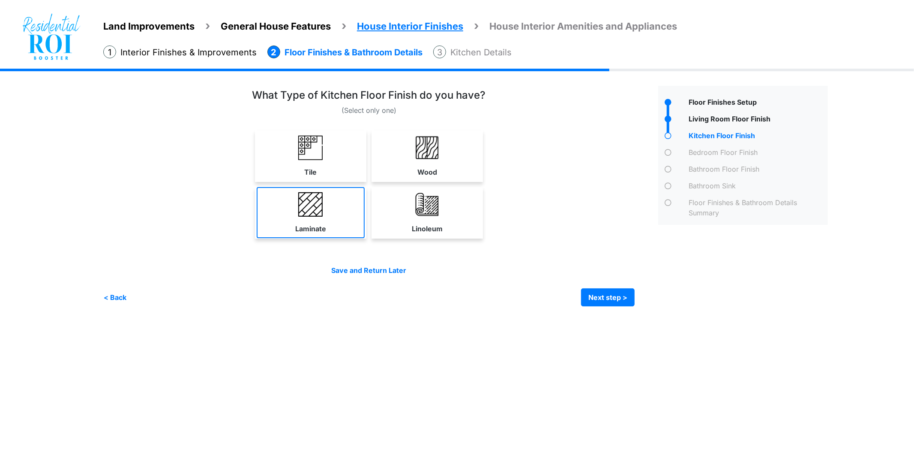
click at [355, 204] on link "Laminate" at bounding box center [311, 212] width 108 height 51
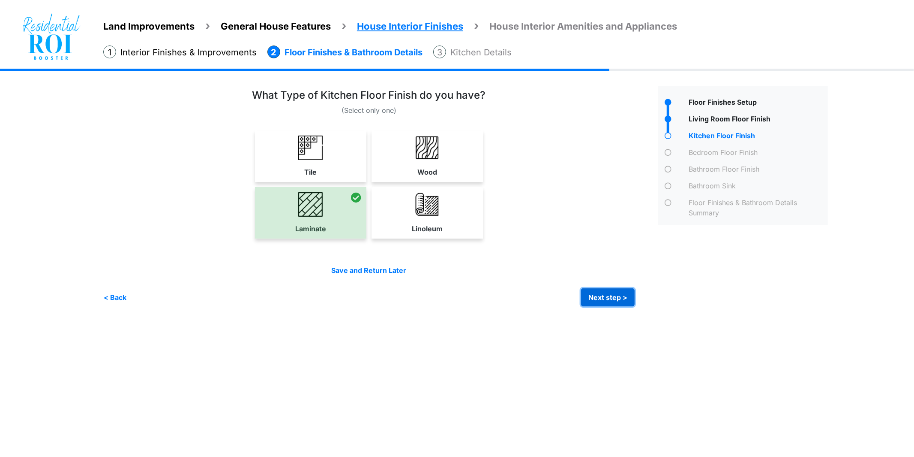
click at [624, 298] on button "Next step >" at bounding box center [608, 297] width 54 height 18
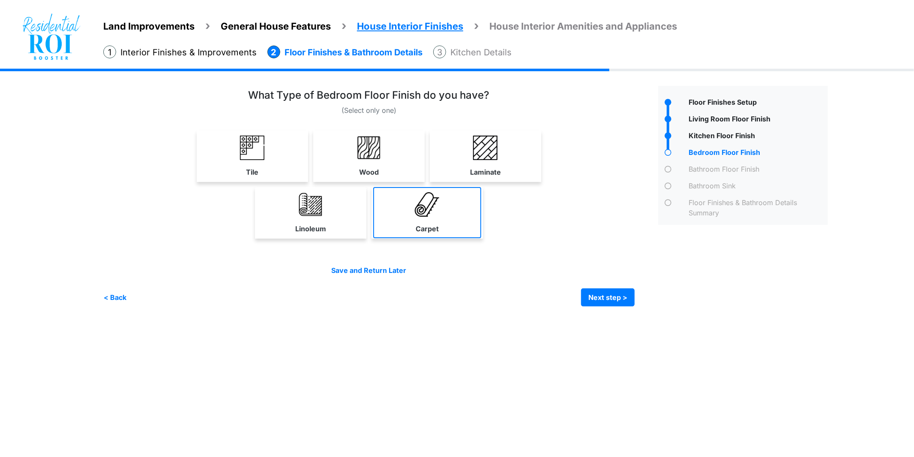
click at [427, 216] on link "Carpet" at bounding box center [427, 212] width 108 height 51
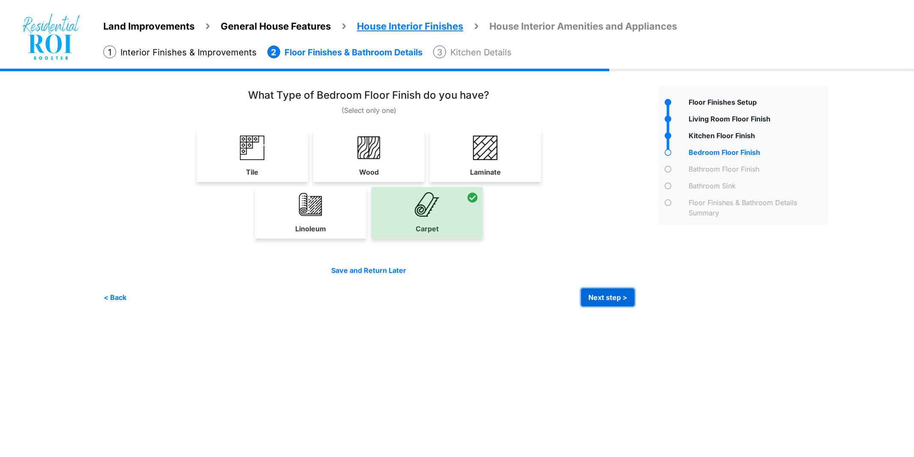
click at [603, 293] on button "Next step >" at bounding box center [608, 297] width 54 height 18
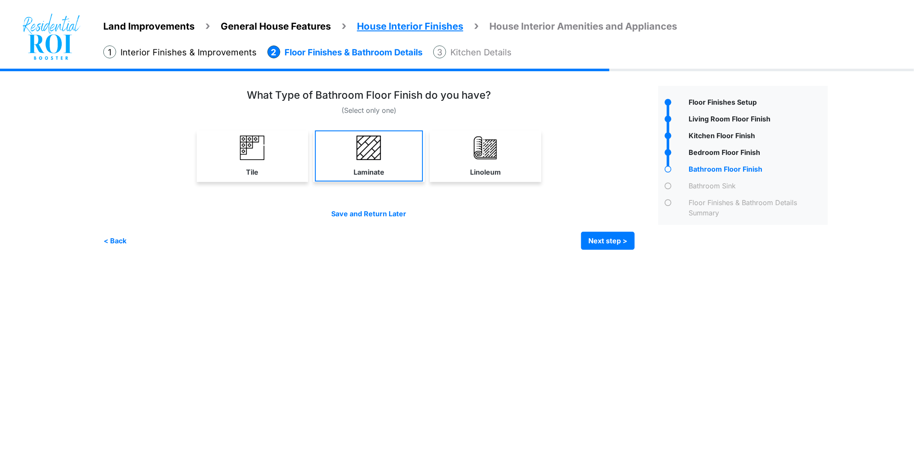
click at [376, 158] on img at bounding box center [369, 147] width 24 height 24
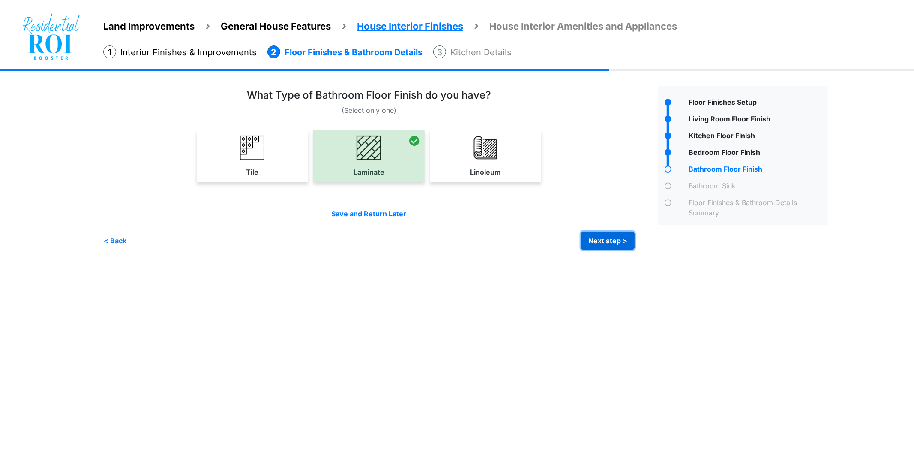
click at [621, 246] on button "Next step >" at bounding box center [608, 241] width 54 height 18
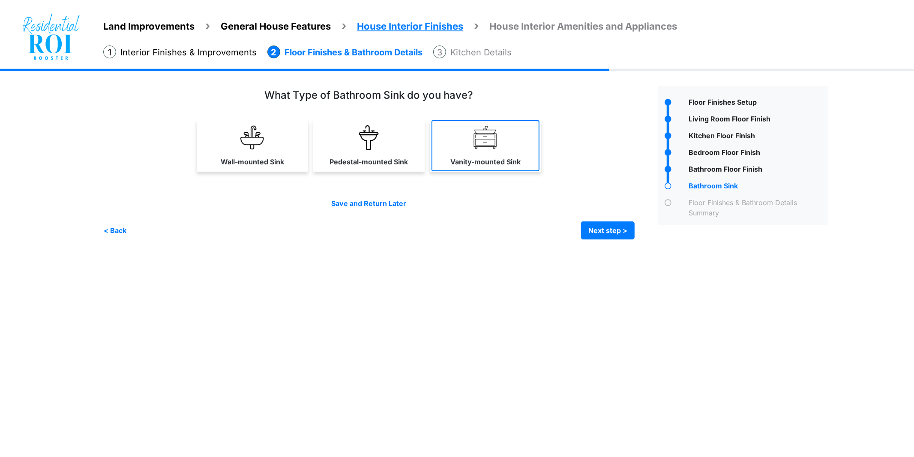
click at [506, 159] on label "Vanity-mounted Sink" at bounding box center [486, 161] width 70 height 10
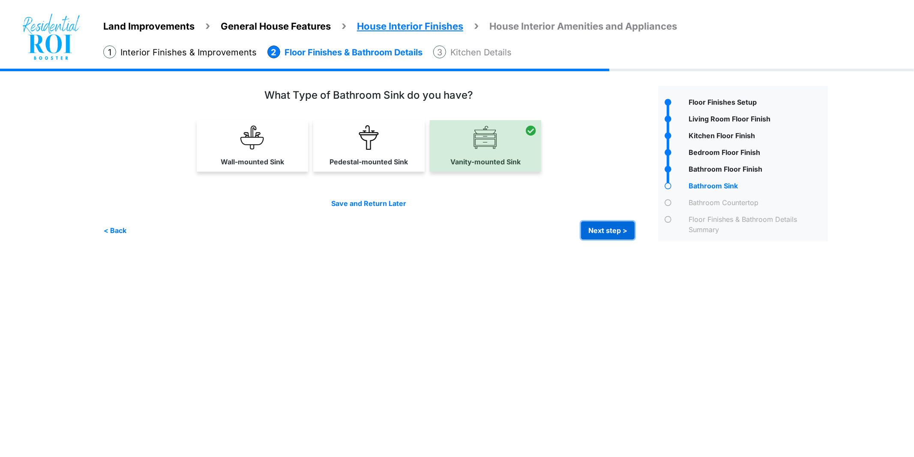
click at [594, 234] on button "Next step >" at bounding box center [608, 230] width 54 height 18
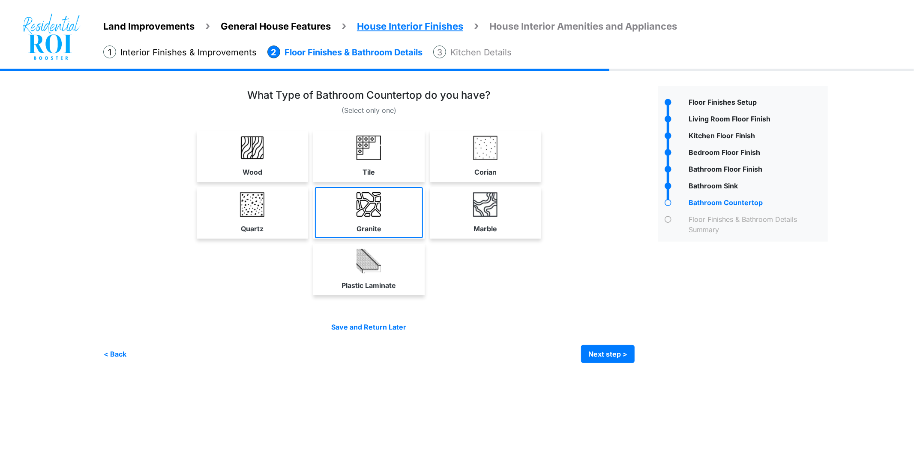
click at [353, 219] on link "Granite" at bounding box center [369, 212] width 108 height 51
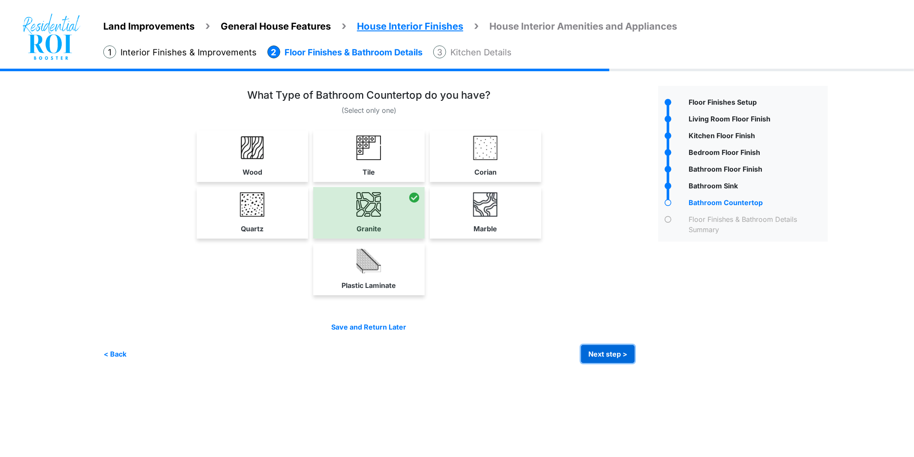
click at [616, 356] on button "Next step >" at bounding box center [608, 354] width 54 height 18
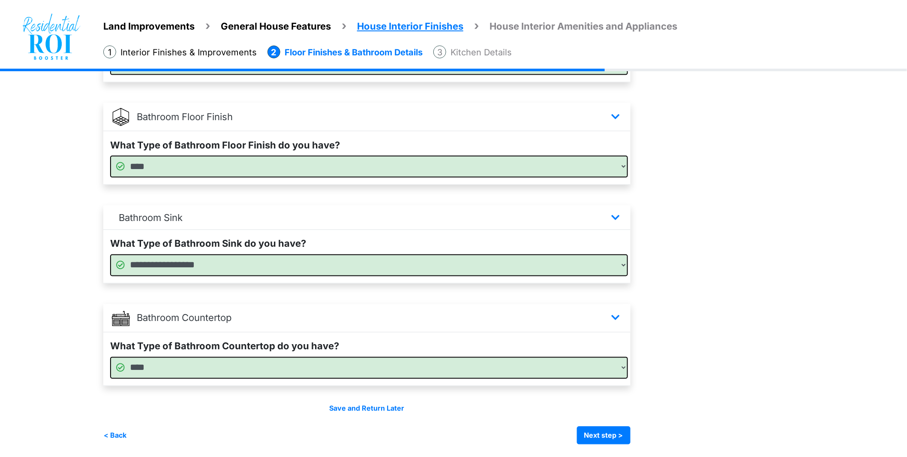
scroll to position [444, 0]
click at [601, 433] on button "Next step >" at bounding box center [604, 435] width 54 height 18
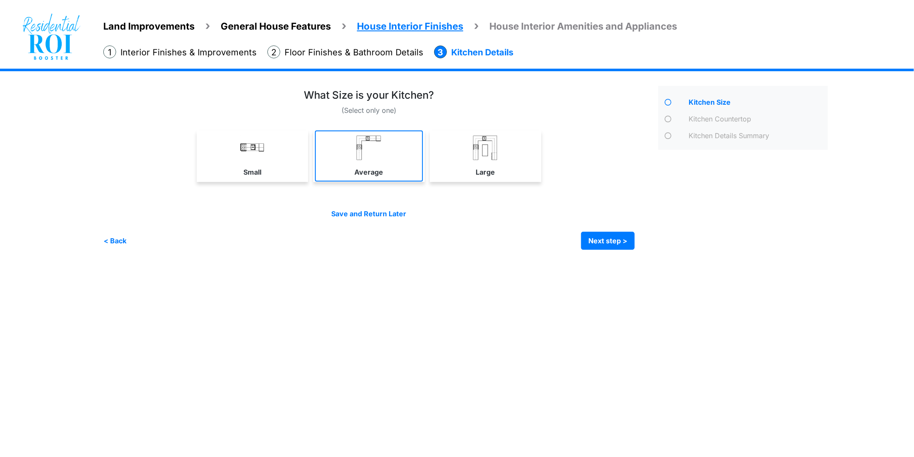
click at [370, 174] on label "Average" at bounding box center [369, 172] width 29 height 10
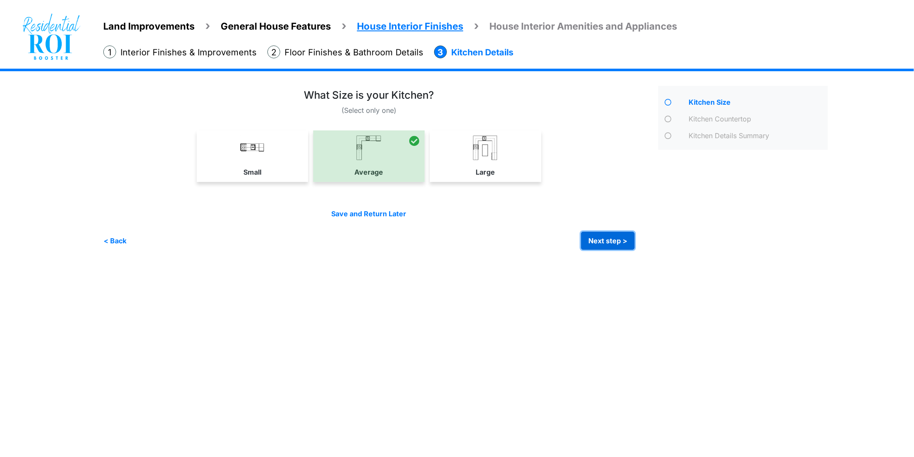
click at [606, 238] on button "Next step >" at bounding box center [608, 241] width 54 height 18
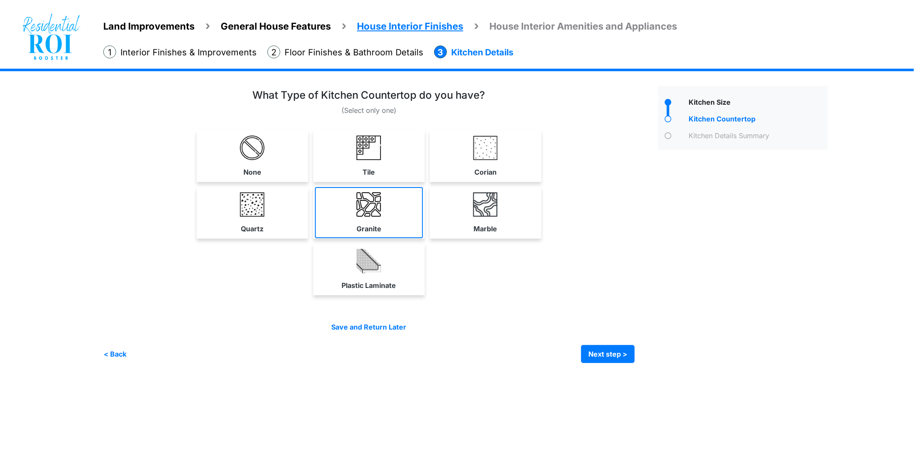
click at [365, 213] on img at bounding box center [369, 204] width 24 height 24
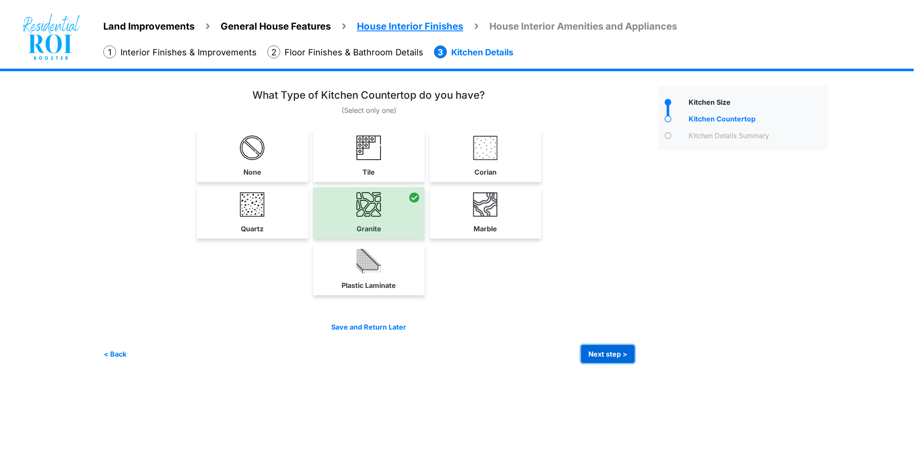
click at [626, 358] on button "Next step >" at bounding box center [608, 354] width 54 height 18
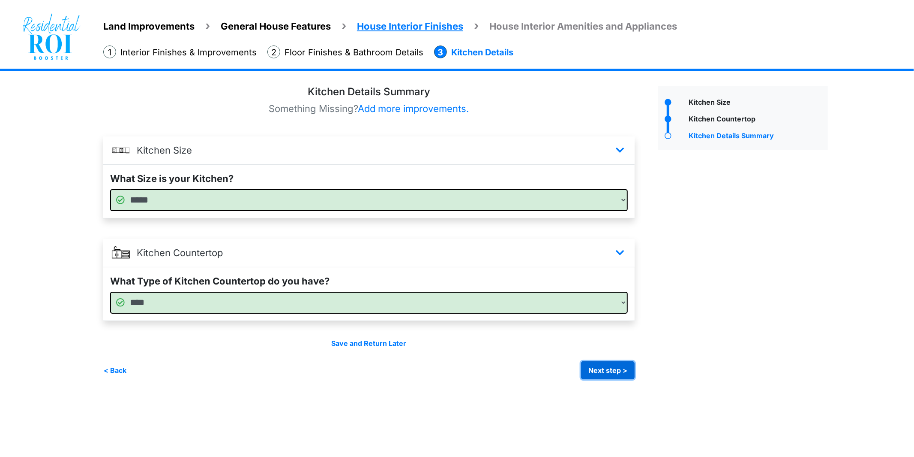
click at [596, 370] on button "Next step >" at bounding box center [608, 370] width 54 height 18
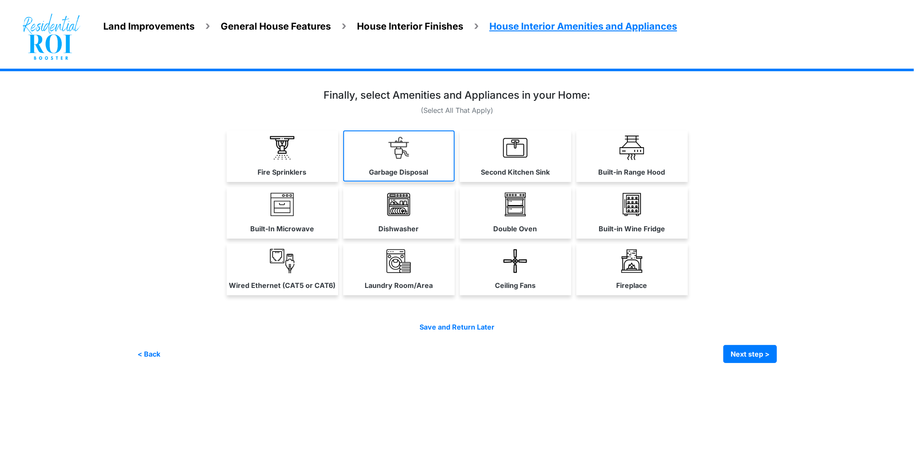
click at [413, 147] on link "Garbage Disposal" at bounding box center [398, 155] width 111 height 51
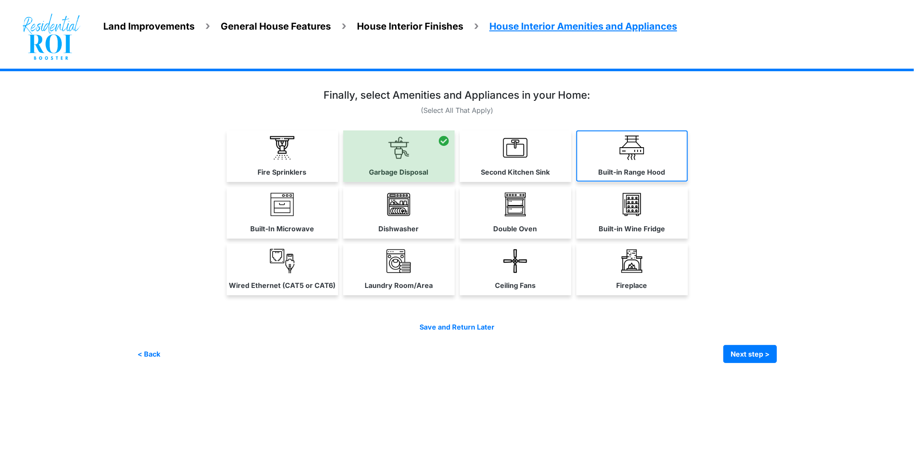
click at [659, 171] on label "Built-in Range Hood" at bounding box center [632, 172] width 67 height 10
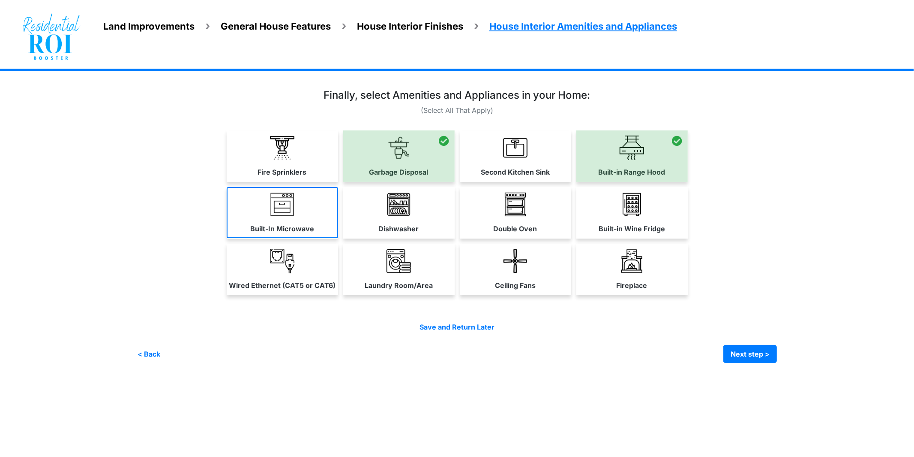
click at [311, 232] on label "Built-In Microwave" at bounding box center [282, 228] width 64 height 10
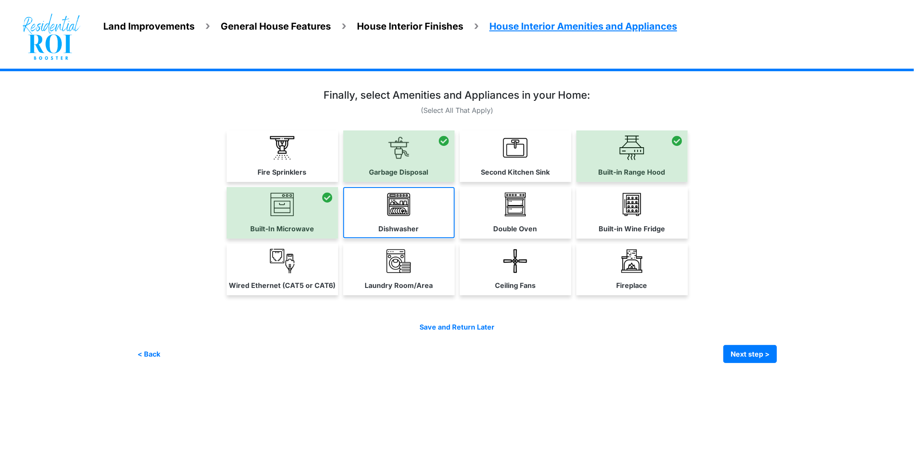
click at [367, 224] on link "Dishwasher" at bounding box center [398, 212] width 111 height 51
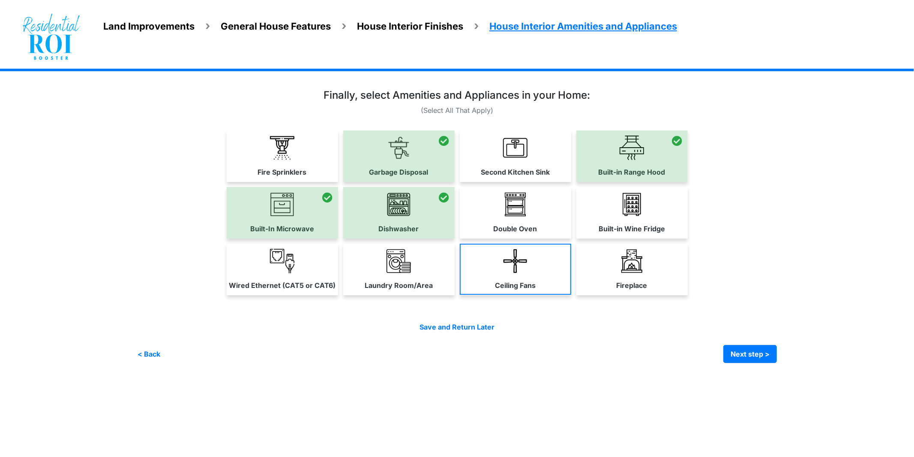
click at [505, 254] on img at bounding box center [515, 261] width 24 height 24
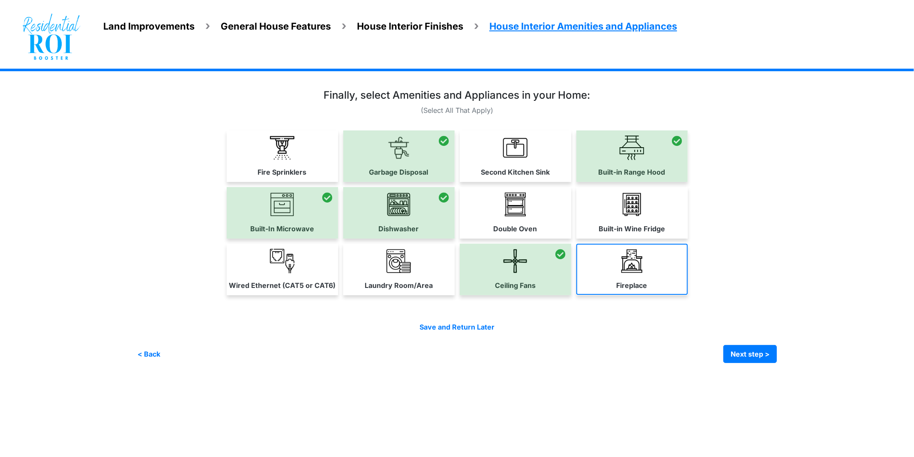
click at [622, 286] on label "Fireplace" at bounding box center [632, 285] width 31 height 10
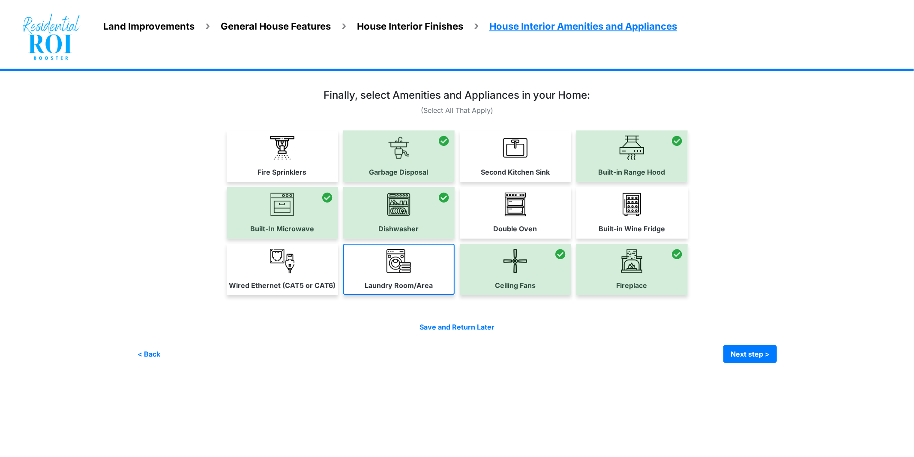
click at [396, 265] on img at bounding box center [399, 261] width 24 height 24
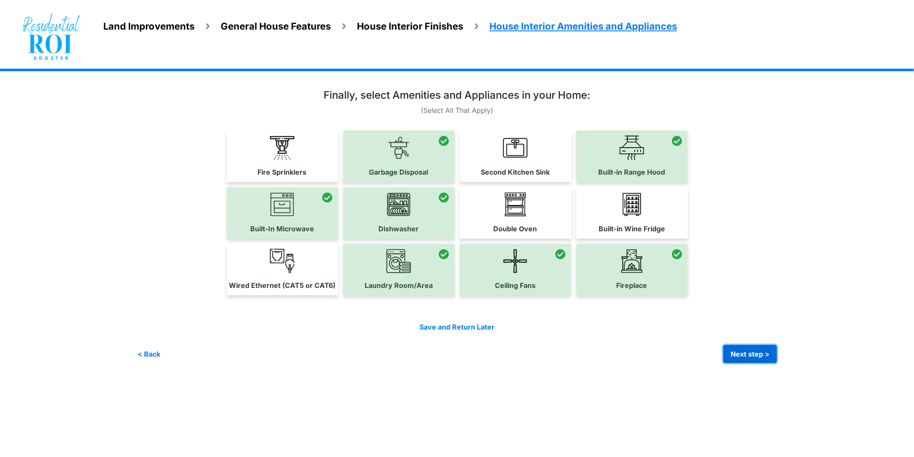
click at [746, 353] on button "Next step >" at bounding box center [751, 354] width 54 height 18
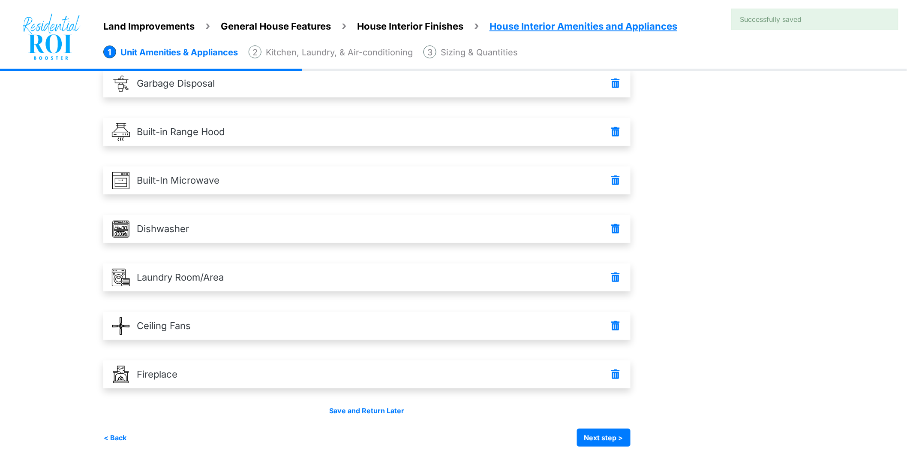
scroll to position [69, 0]
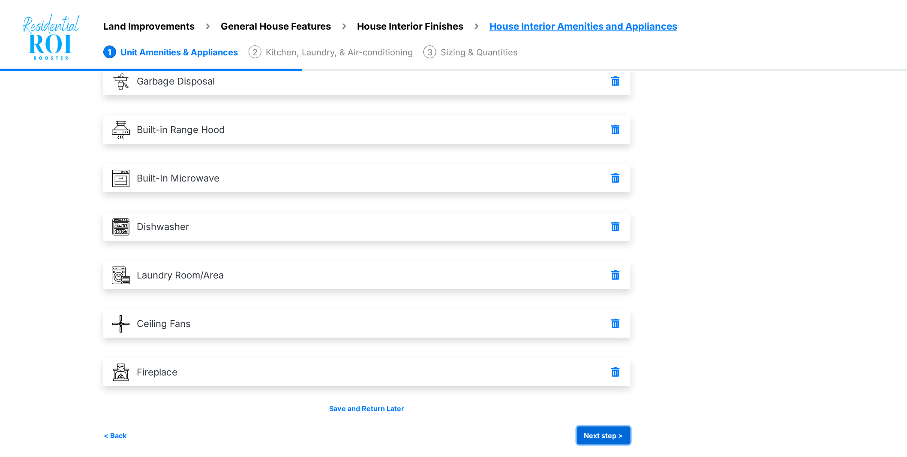
click at [622, 432] on button "Next step >" at bounding box center [604, 435] width 54 height 18
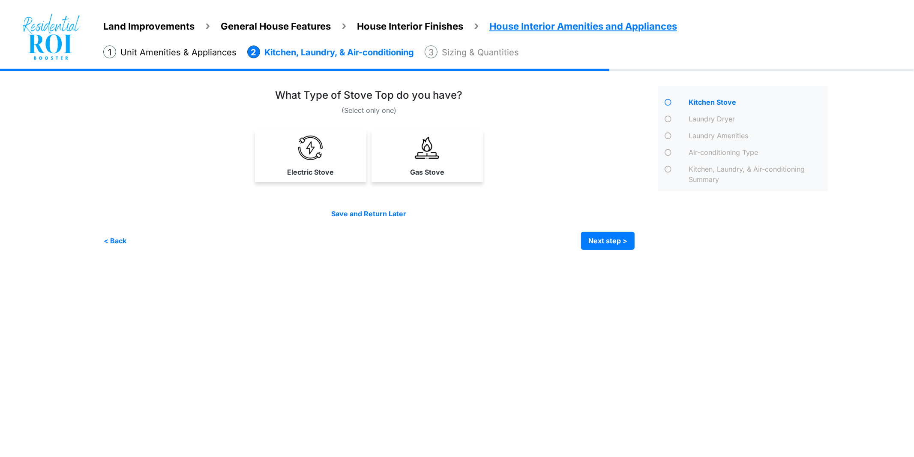
click at [307, 151] on img at bounding box center [310, 147] width 24 height 24
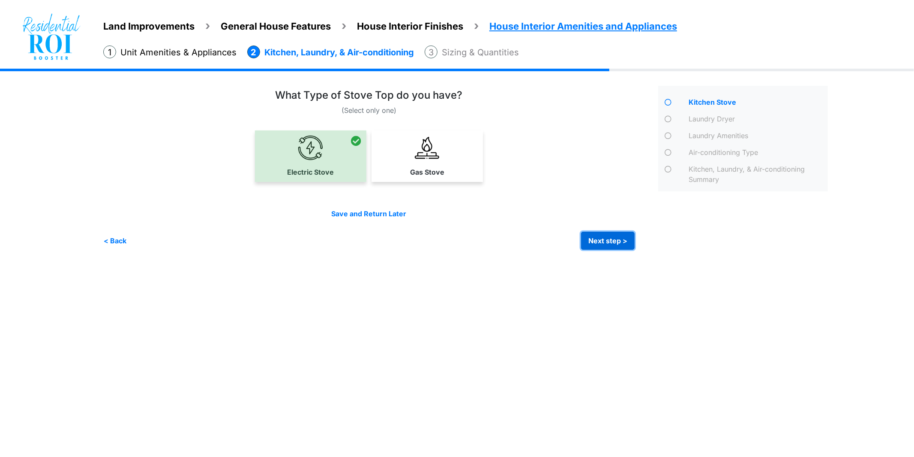
click at [601, 245] on button "Next step >" at bounding box center [608, 241] width 54 height 18
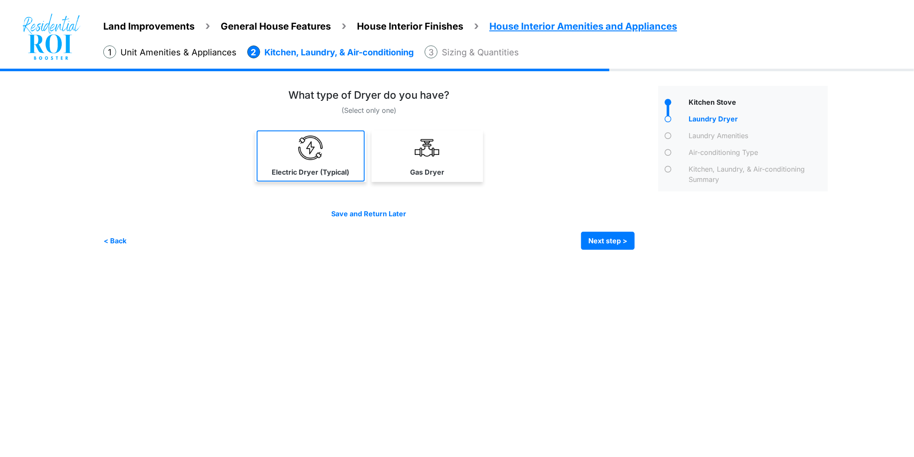
click at [284, 161] on link "Electric Dryer (Typical)" at bounding box center [311, 155] width 108 height 51
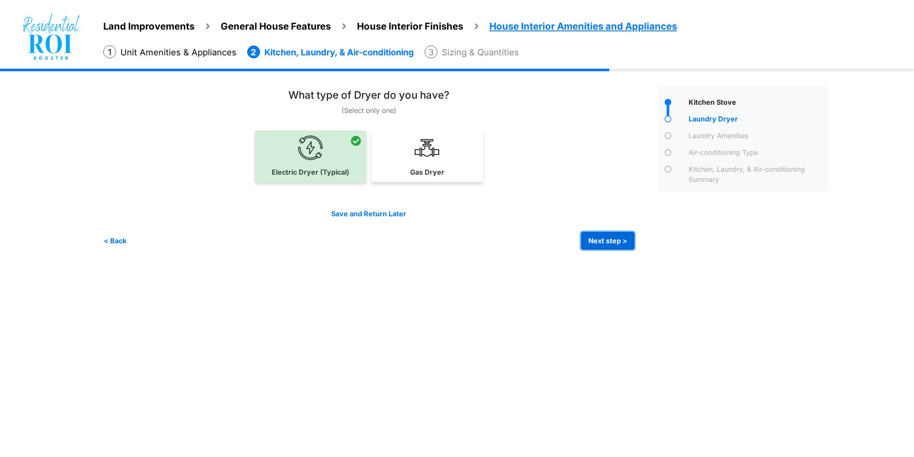
click at [631, 245] on button "Next step >" at bounding box center [608, 241] width 54 height 18
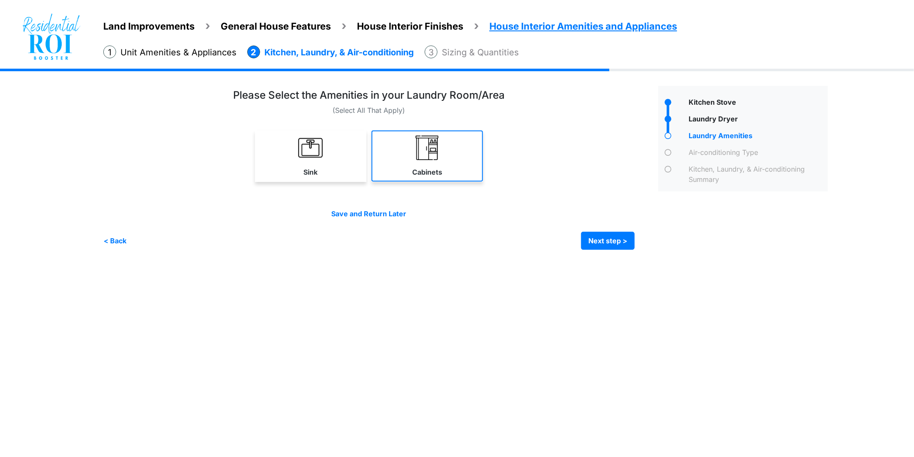
click at [444, 166] on link "Cabinets" at bounding box center [427, 155] width 111 height 51
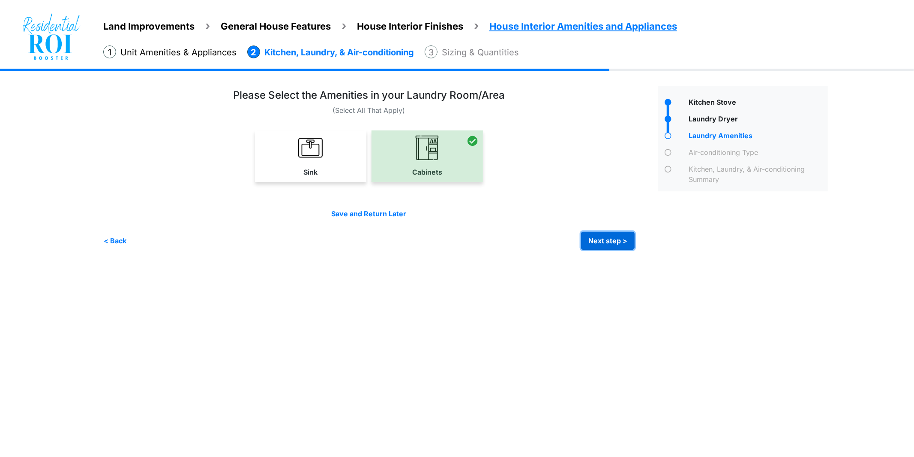
click at [596, 238] on button "Next step >" at bounding box center [608, 241] width 54 height 18
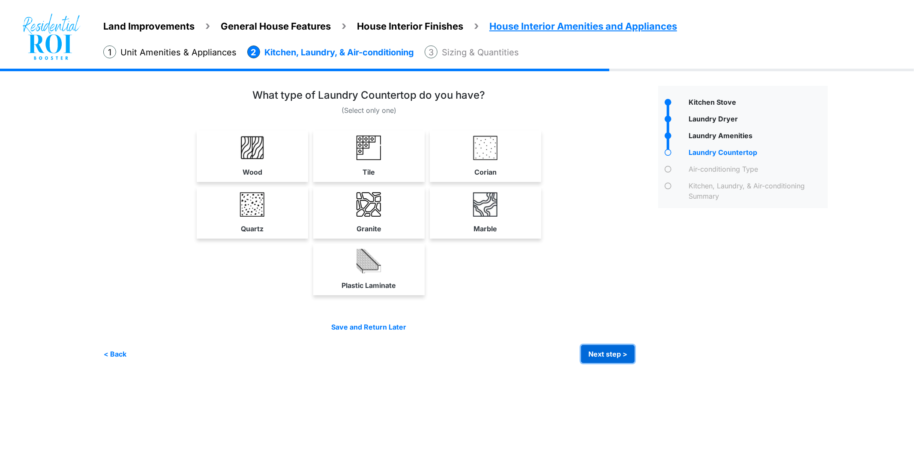
click at [603, 353] on button "Next step >" at bounding box center [608, 354] width 54 height 18
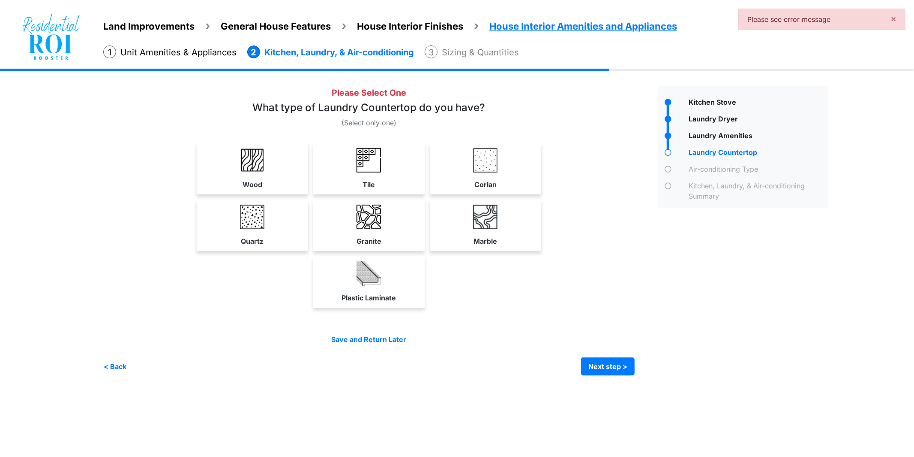
click at [232, 315] on div "Please Select One Wood" at bounding box center [377, 230] width 549 height 289
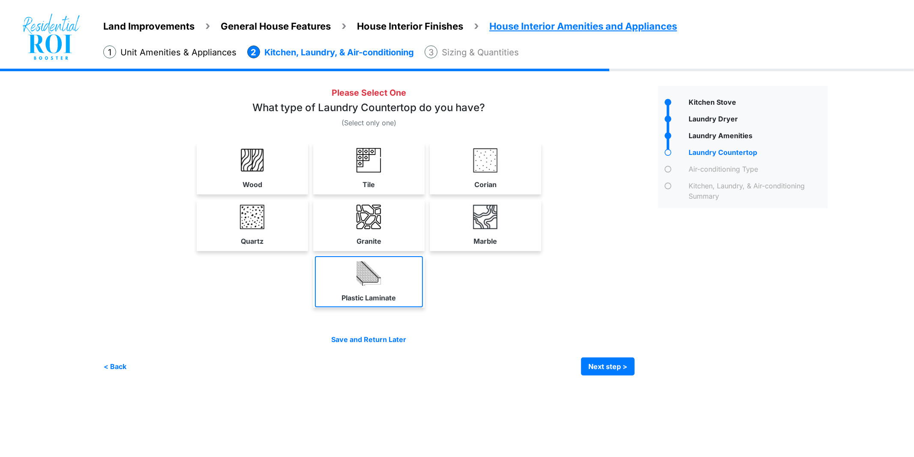
click at [368, 292] on link "Plastic Laminate" at bounding box center [369, 281] width 108 height 51
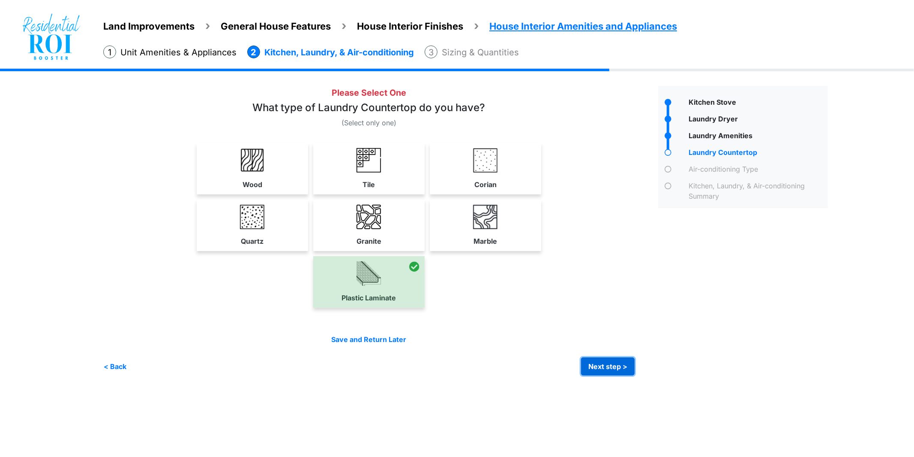
click at [588, 369] on button "Next step >" at bounding box center [608, 366] width 54 height 18
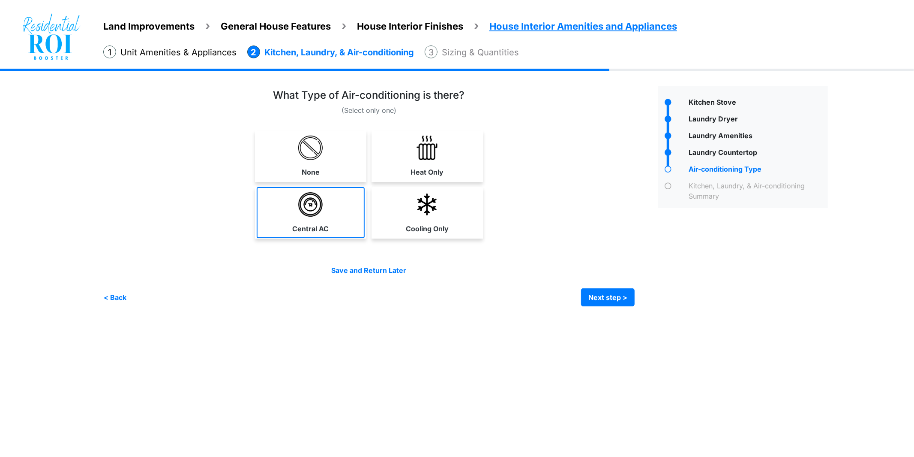
click at [290, 226] on link "Central AC" at bounding box center [311, 212] width 108 height 51
select select "*"
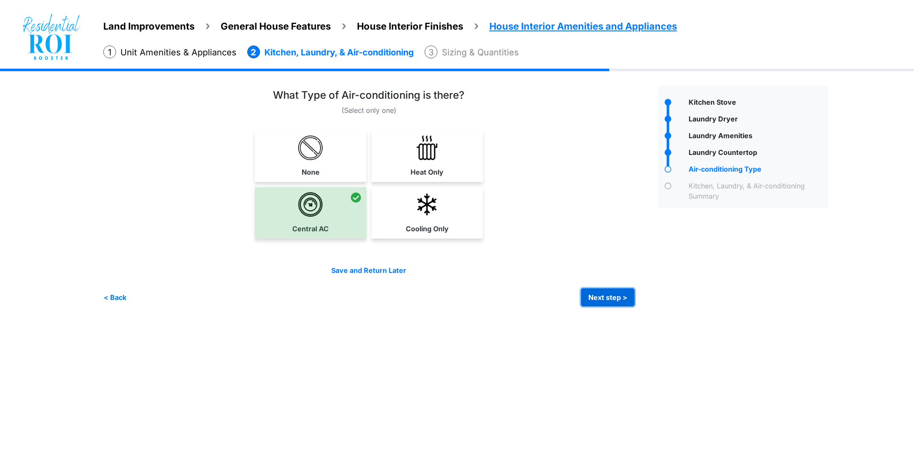
click at [611, 294] on button "Next step >" at bounding box center [608, 297] width 54 height 18
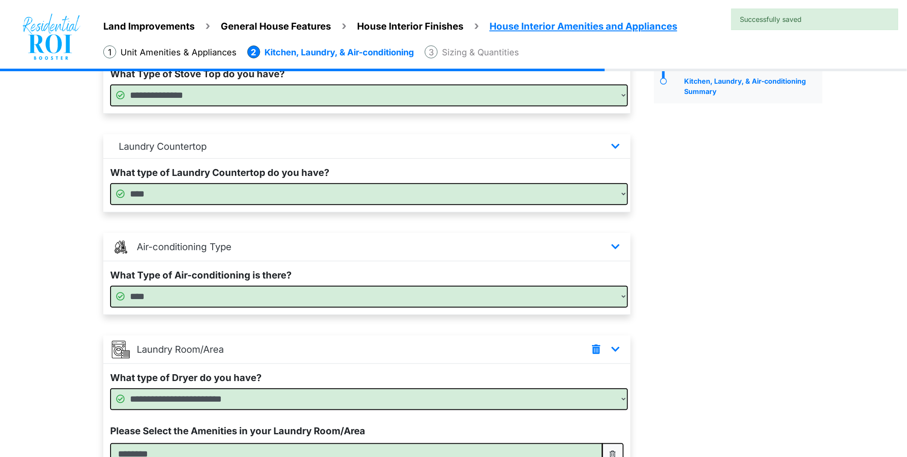
scroll to position [217, 0]
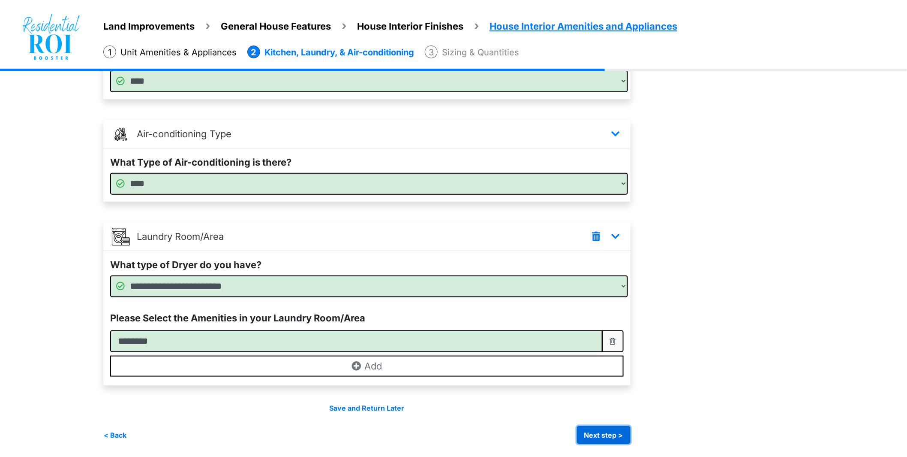
click at [601, 438] on button "Next step >" at bounding box center [604, 435] width 54 height 18
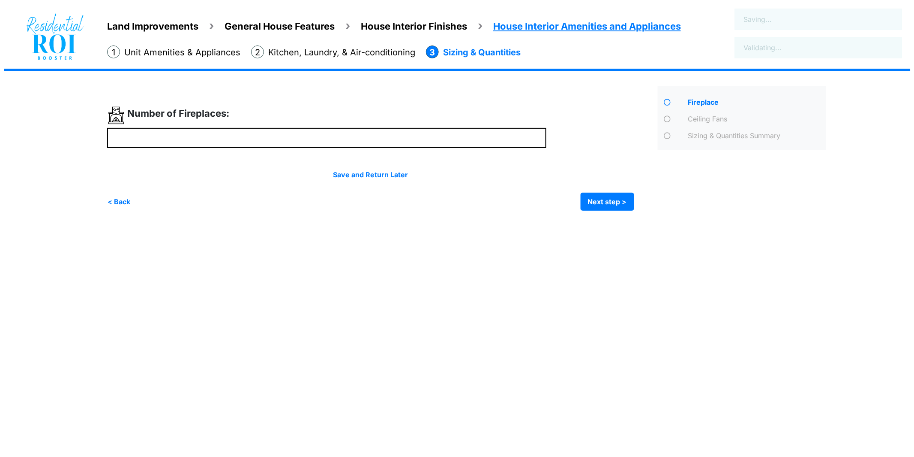
scroll to position [0, 0]
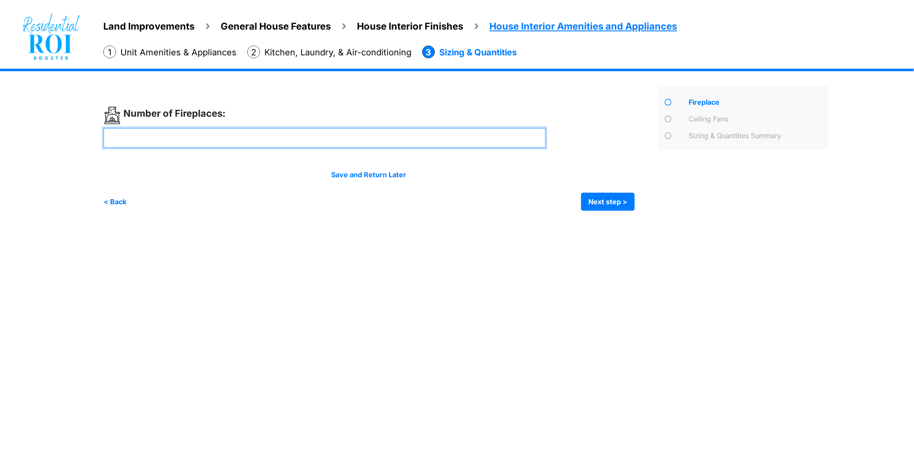
click at [165, 144] on input "number" at bounding box center [324, 138] width 443 height 20
type input "*"
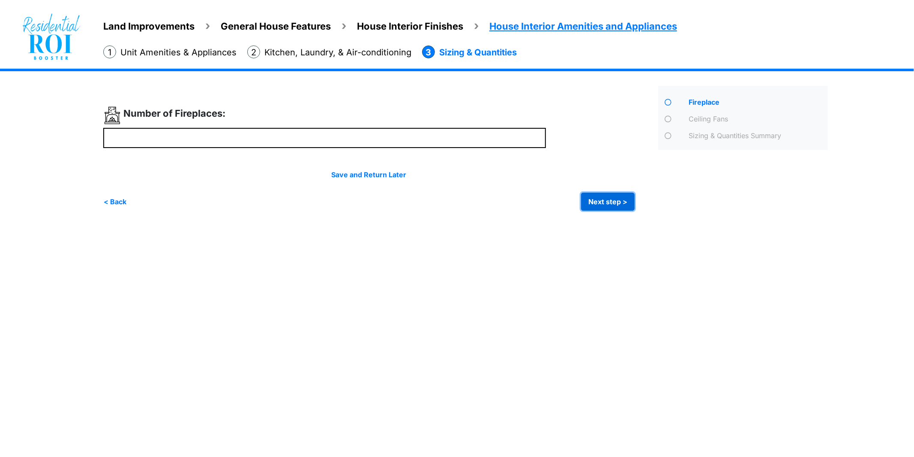
click at [603, 198] on button "Next step >" at bounding box center [608, 202] width 54 height 18
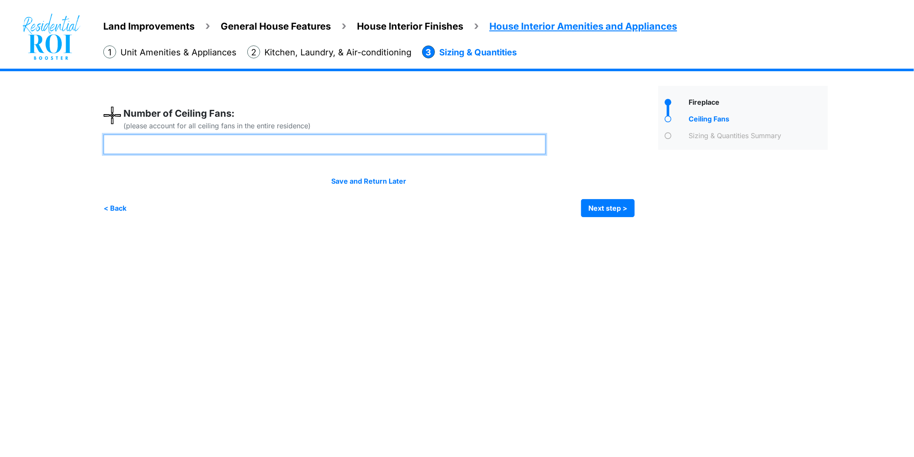
click at [245, 147] on input "number" at bounding box center [324, 144] width 443 height 20
type input "*"
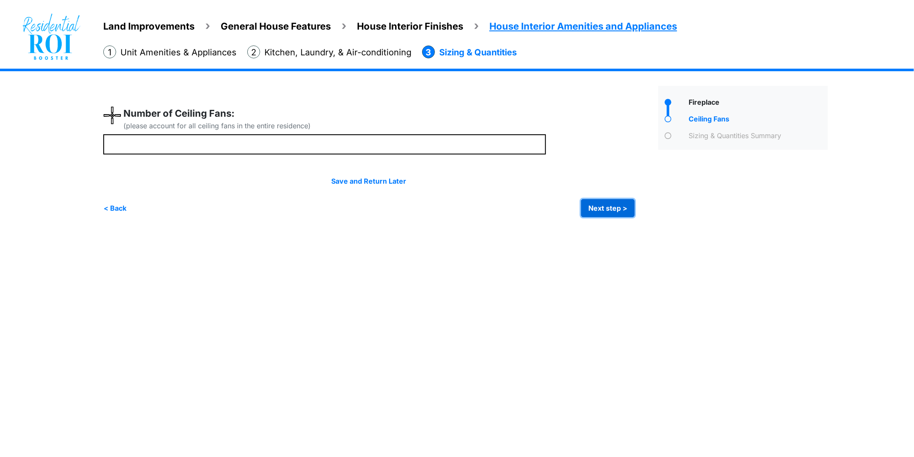
type input "*"
click at [605, 211] on button "Next step >" at bounding box center [608, 208] width 54 height 18
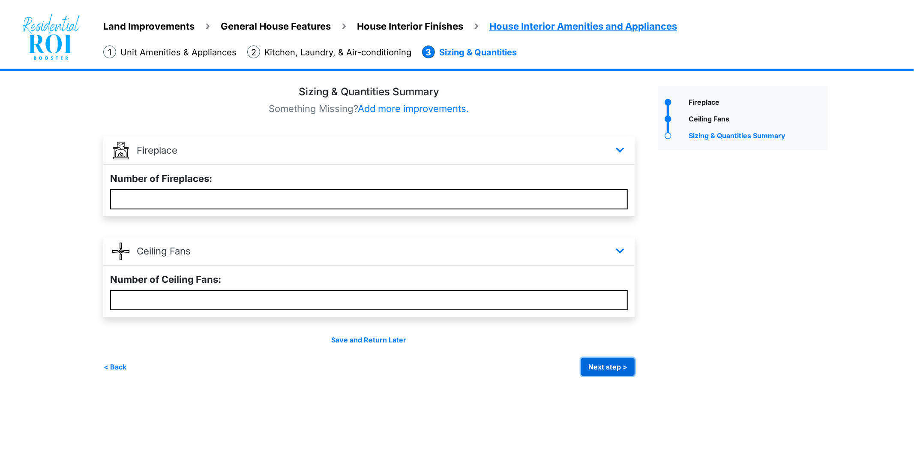
click at [631, 358] on button "Next step >" at bounding box center [608, 367] width 54 height 18
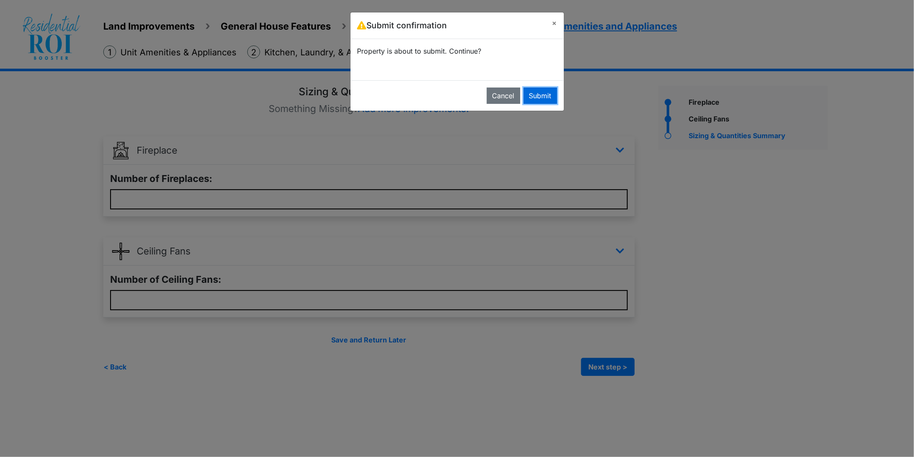
click at [531, 96] on button "Submit" at bounding box center [540, 95] width 33 height 16
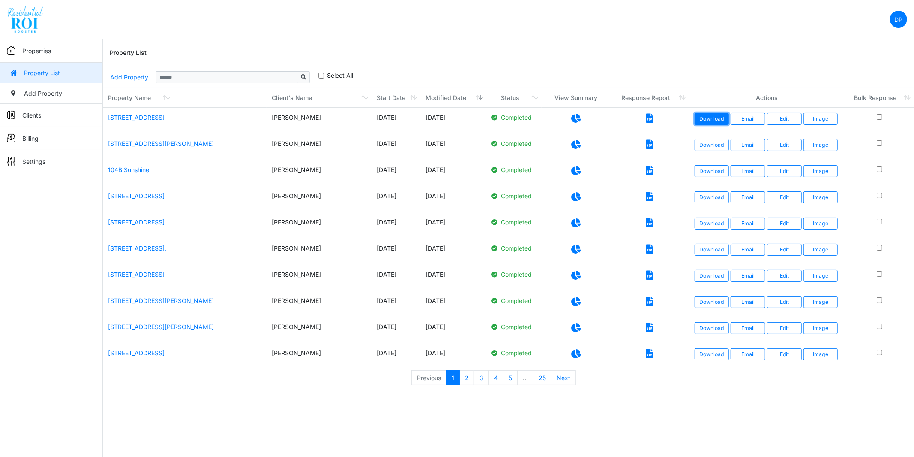
click at [727, 115] on link "Download" at bounding box center [712, 119] width 35 height 12
